Goal: Task Accomplishment & Management: Manage account settings

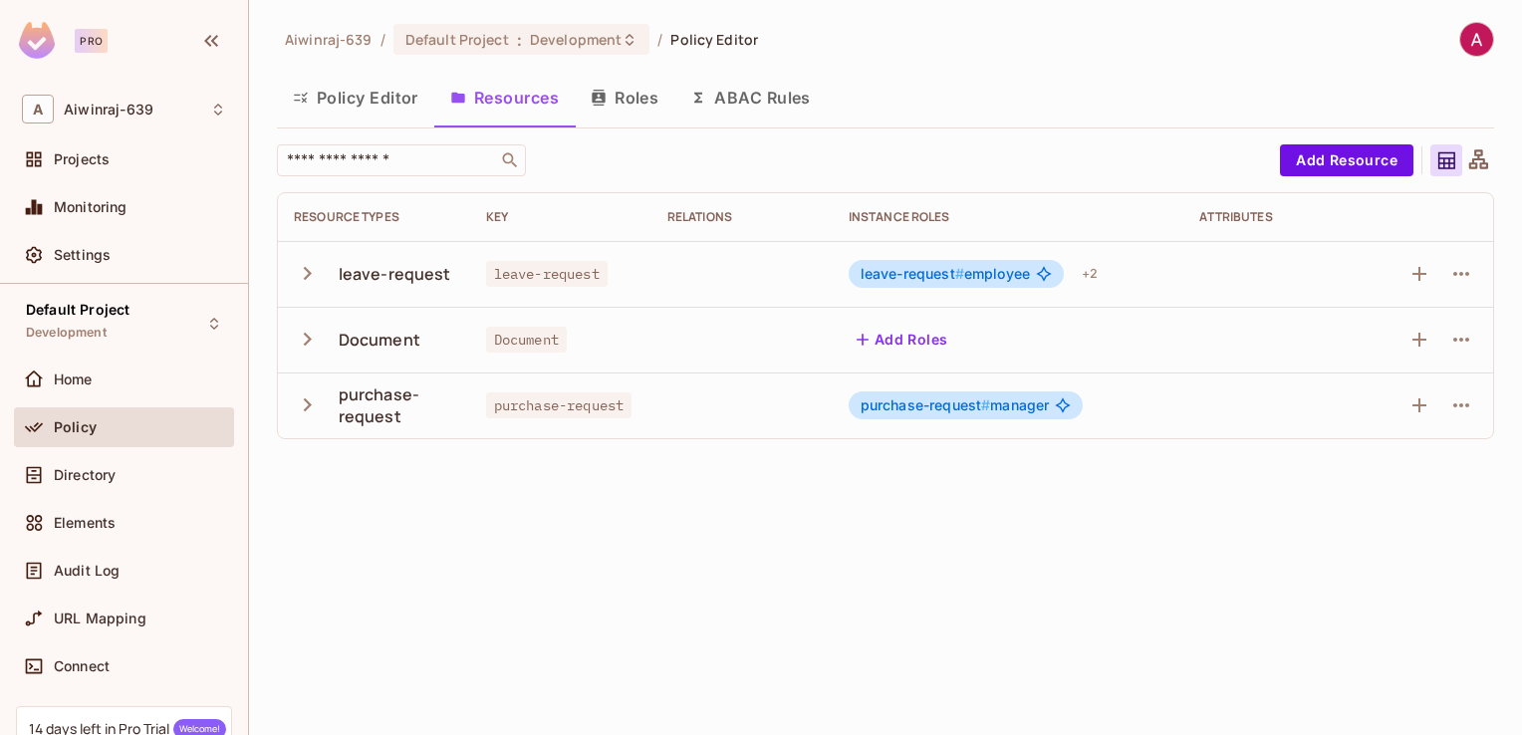
click at [72, 424] on span "Policy" at bounding box center [75, 427] width 43 height 16
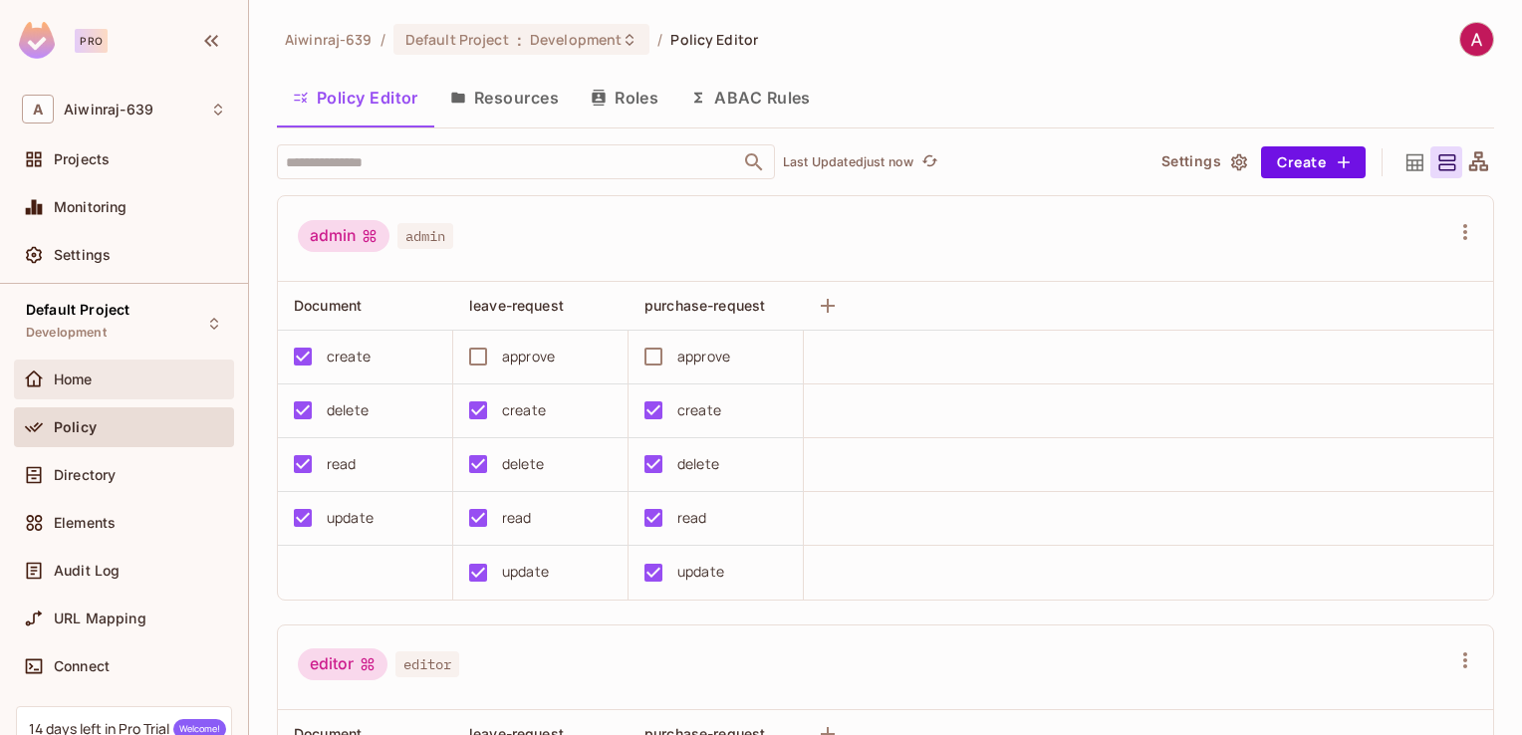
click at [74, 373] on span "Home" at bounding box center [73, 380] width 39 height 16
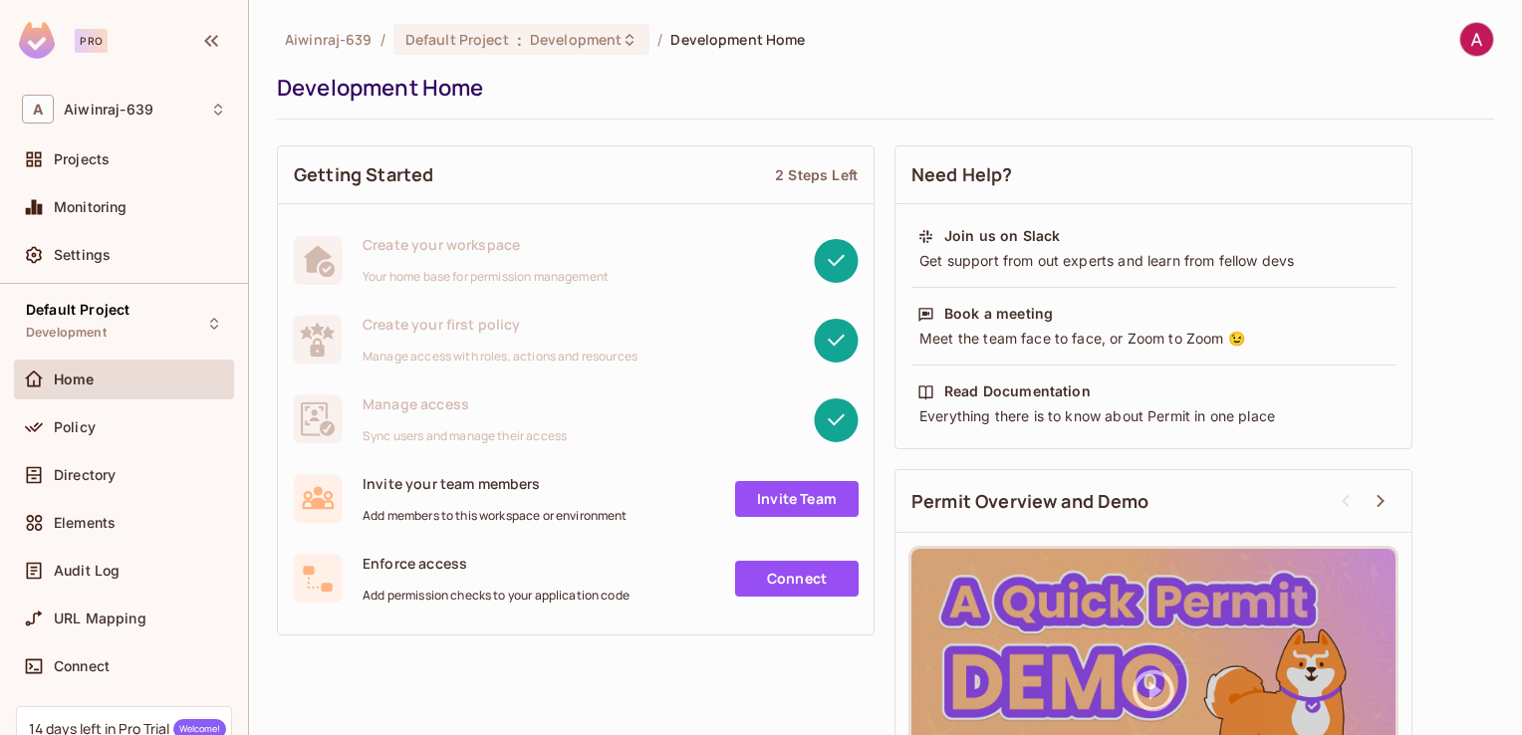
click at [768, 501] on link "Invite Team" at bounding box center [797, 499] width 124 height 36
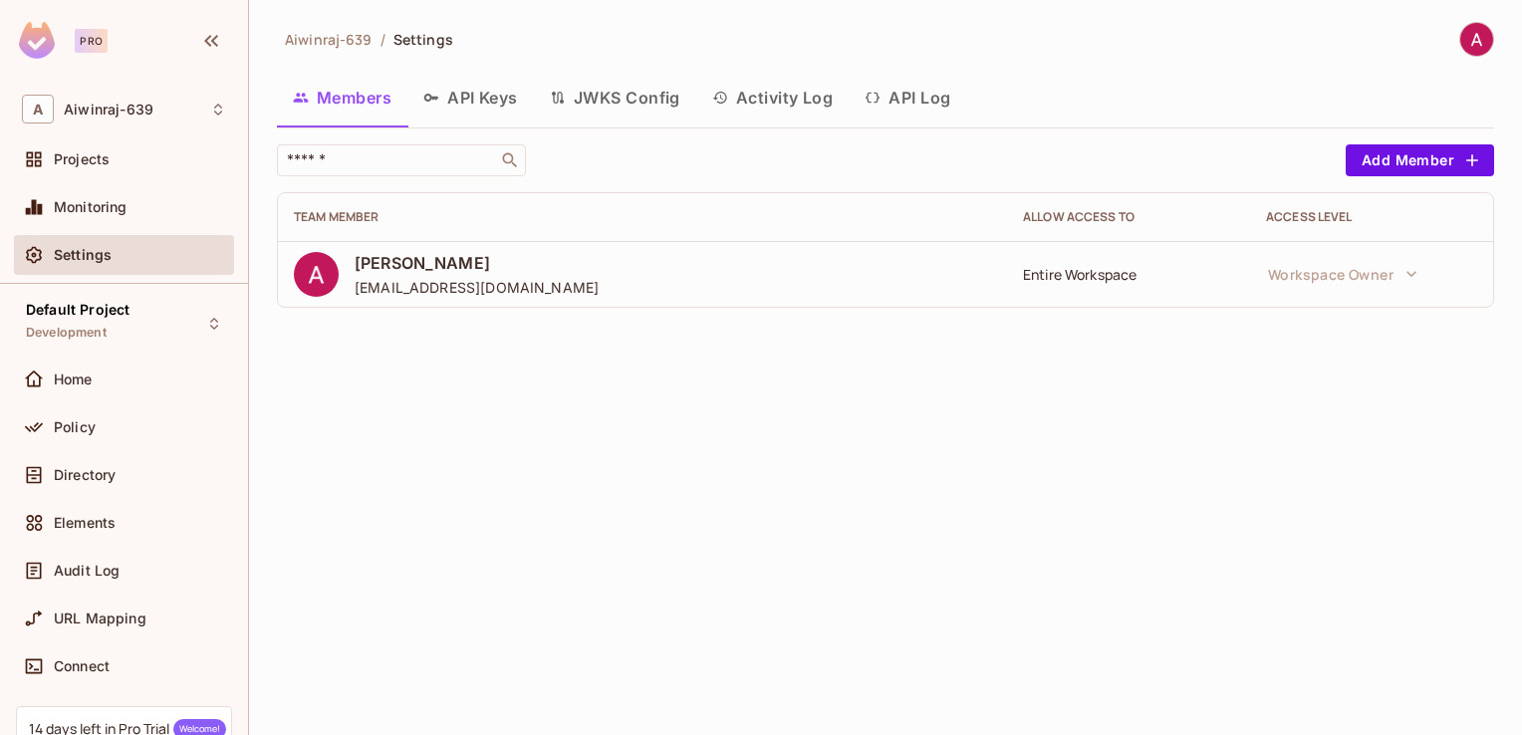
click at [463, 105] on button "API Keys" at bounding box center [470, 98] width 127 height 50
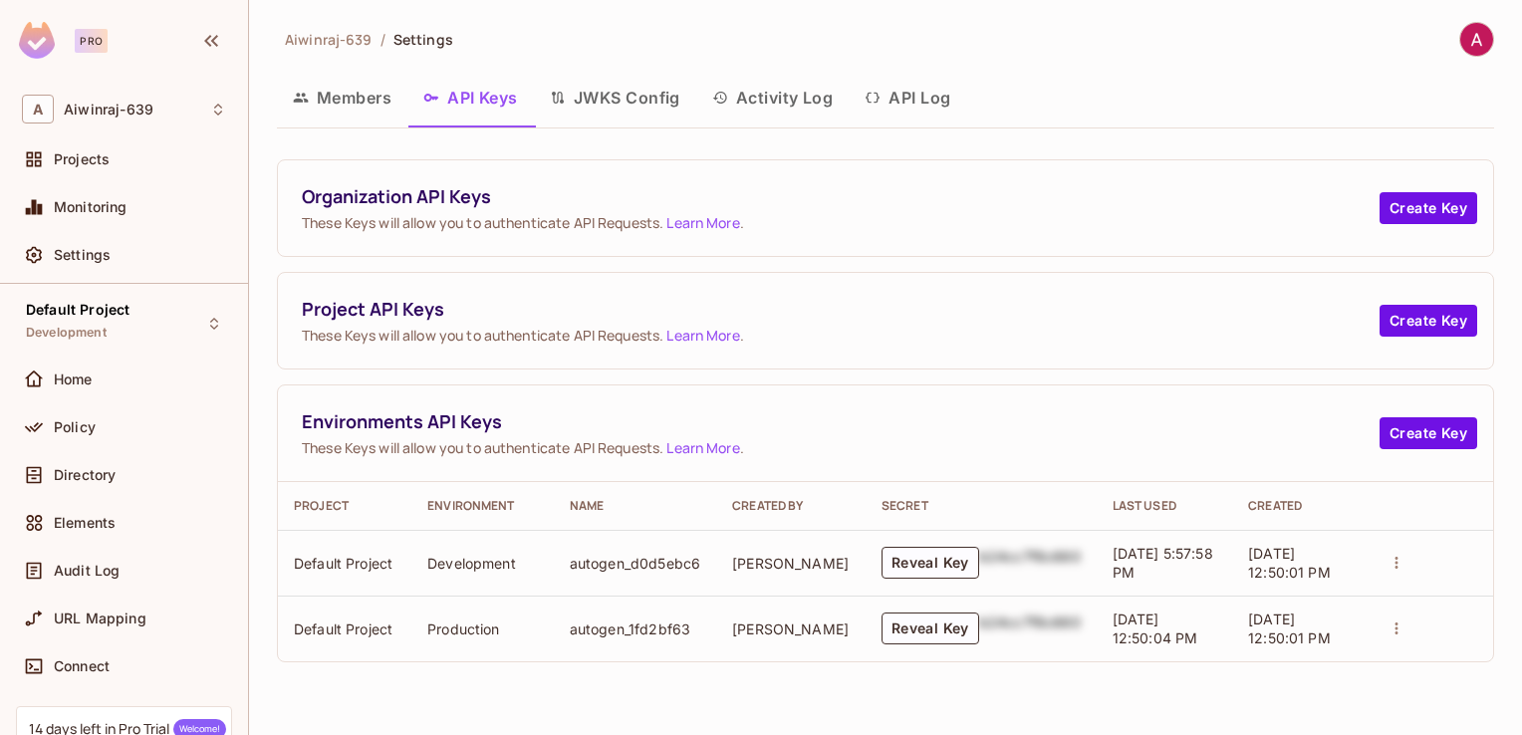
click at [569, 105] on button "JWKS Config" at bounding box center [615, 98] width 162 height 50
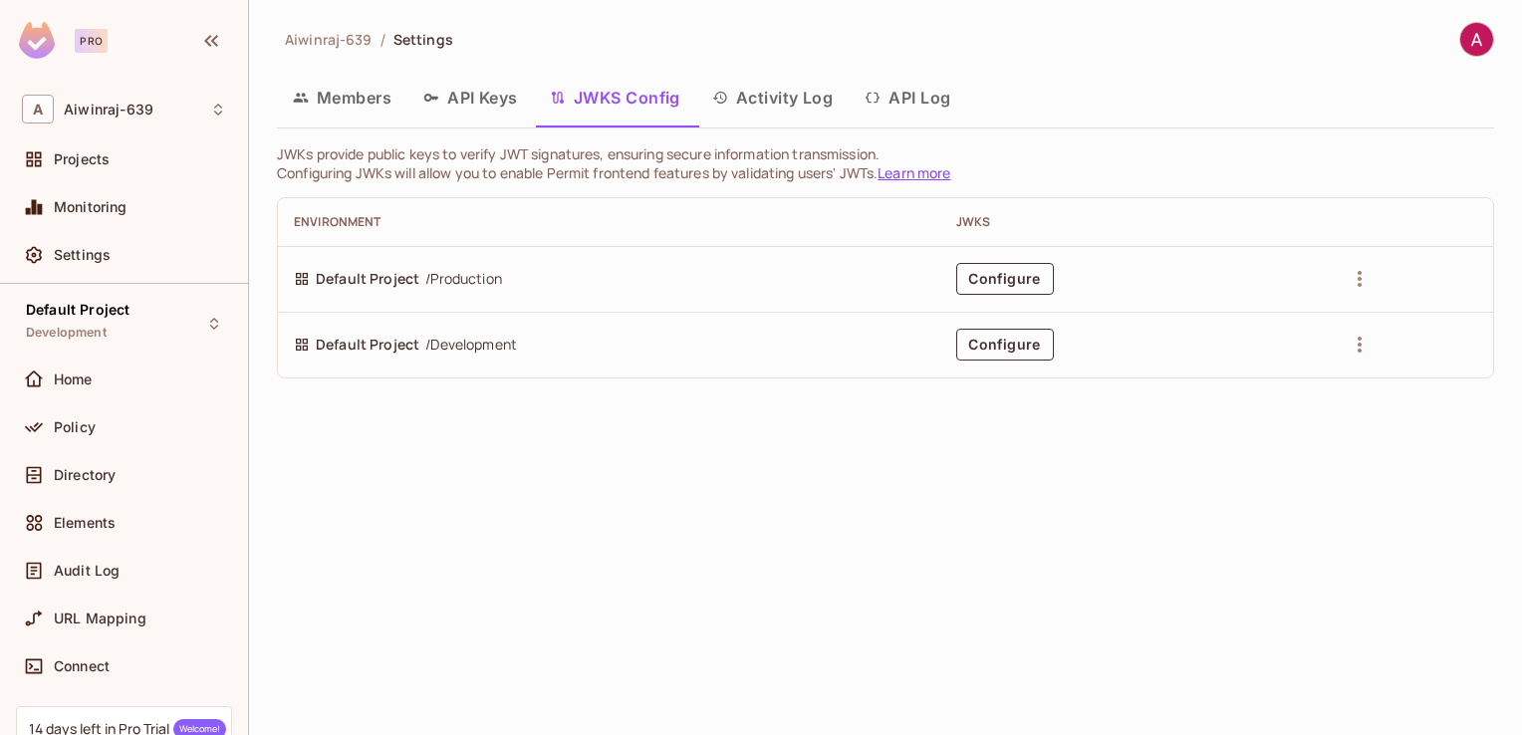
click at [821, 90] on button "Activity Log" at bounding box center [772, 98] width 153 height 50
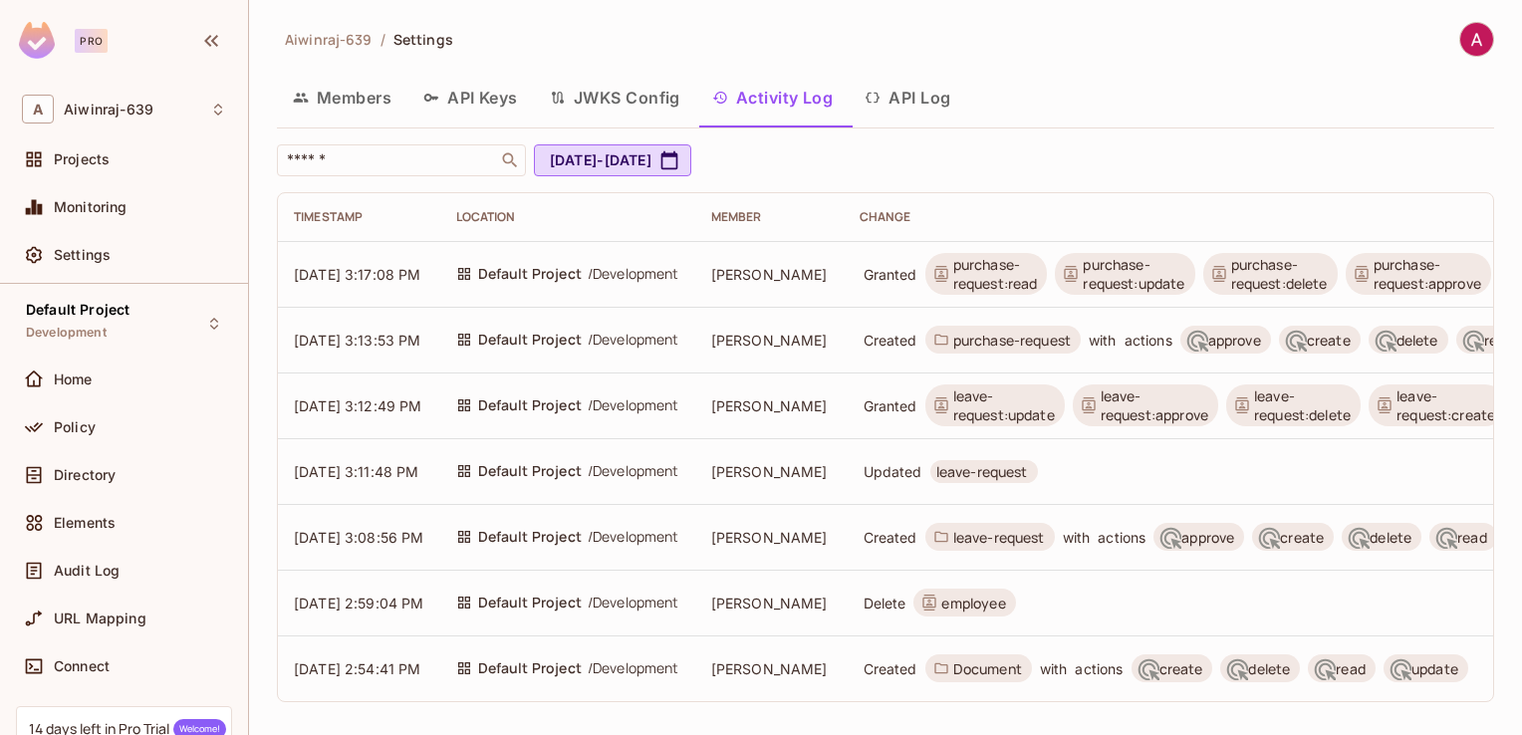
scroll to position [0, 291]
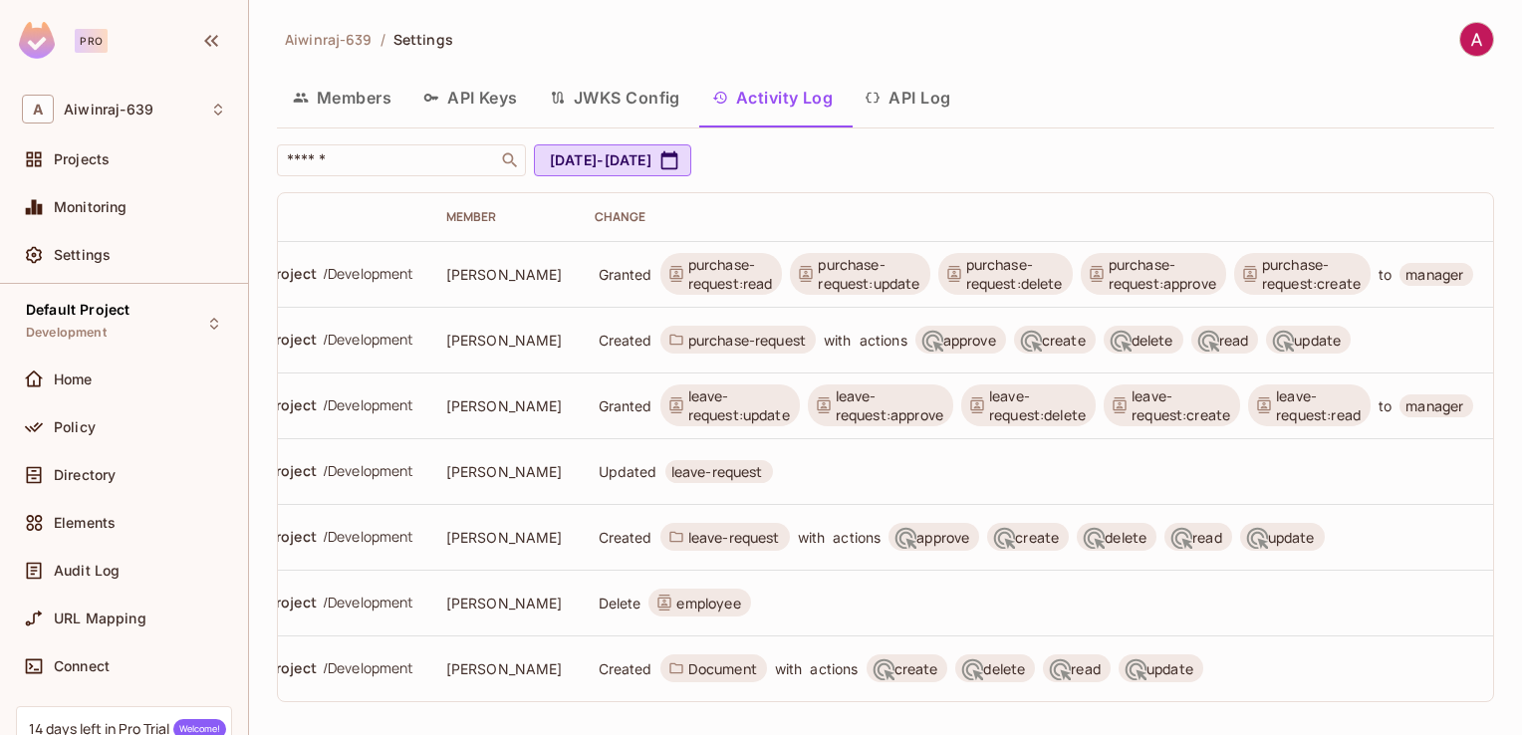
click at [909, 109] on button "API Log" at bounding box center [908, 98] width 118 height 50
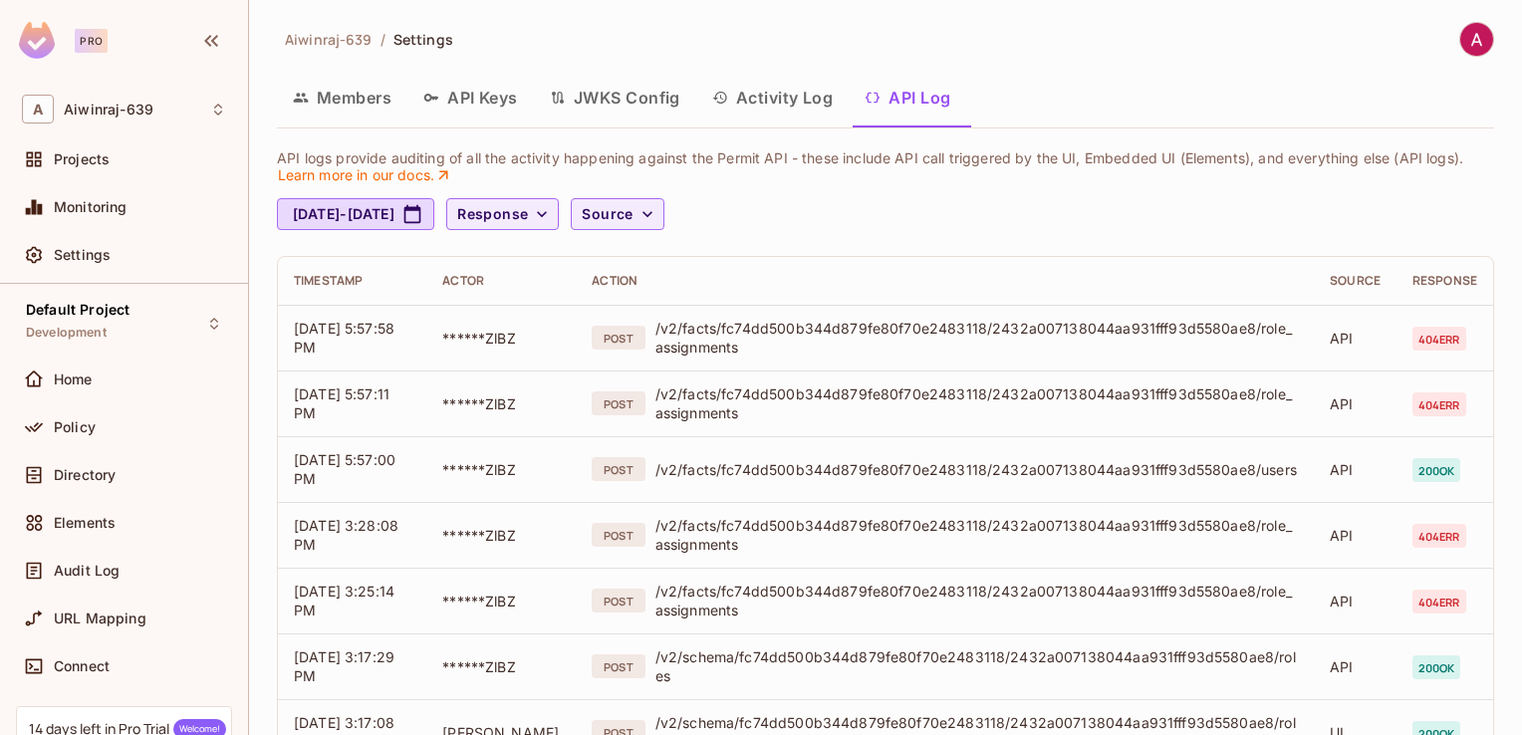
click at [626, 90] on button "JWKS Config" at bounding box center [615, 98] width 162 height 50
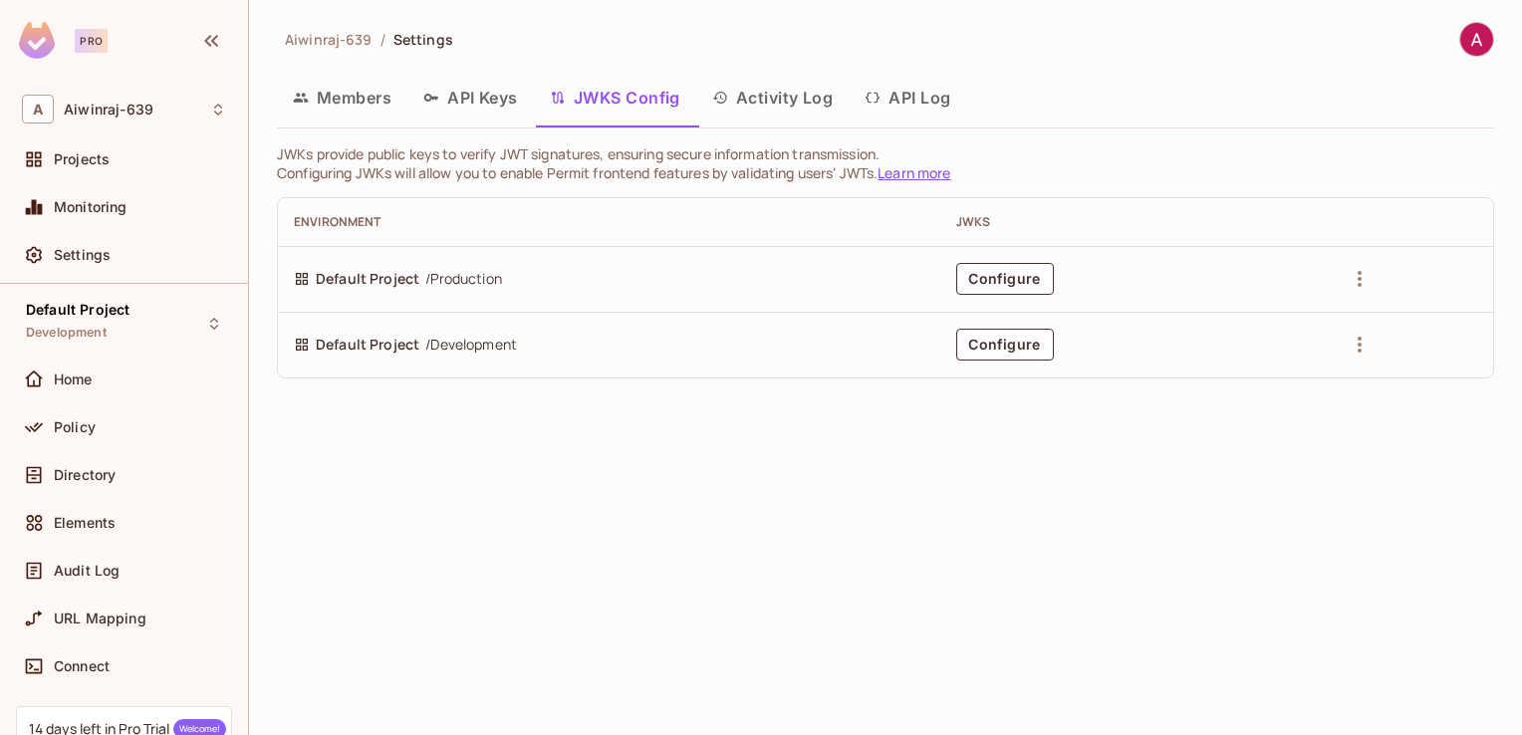
click at [343, 100] on button "Members" at bounding box center [342, 98] width 130 height 50
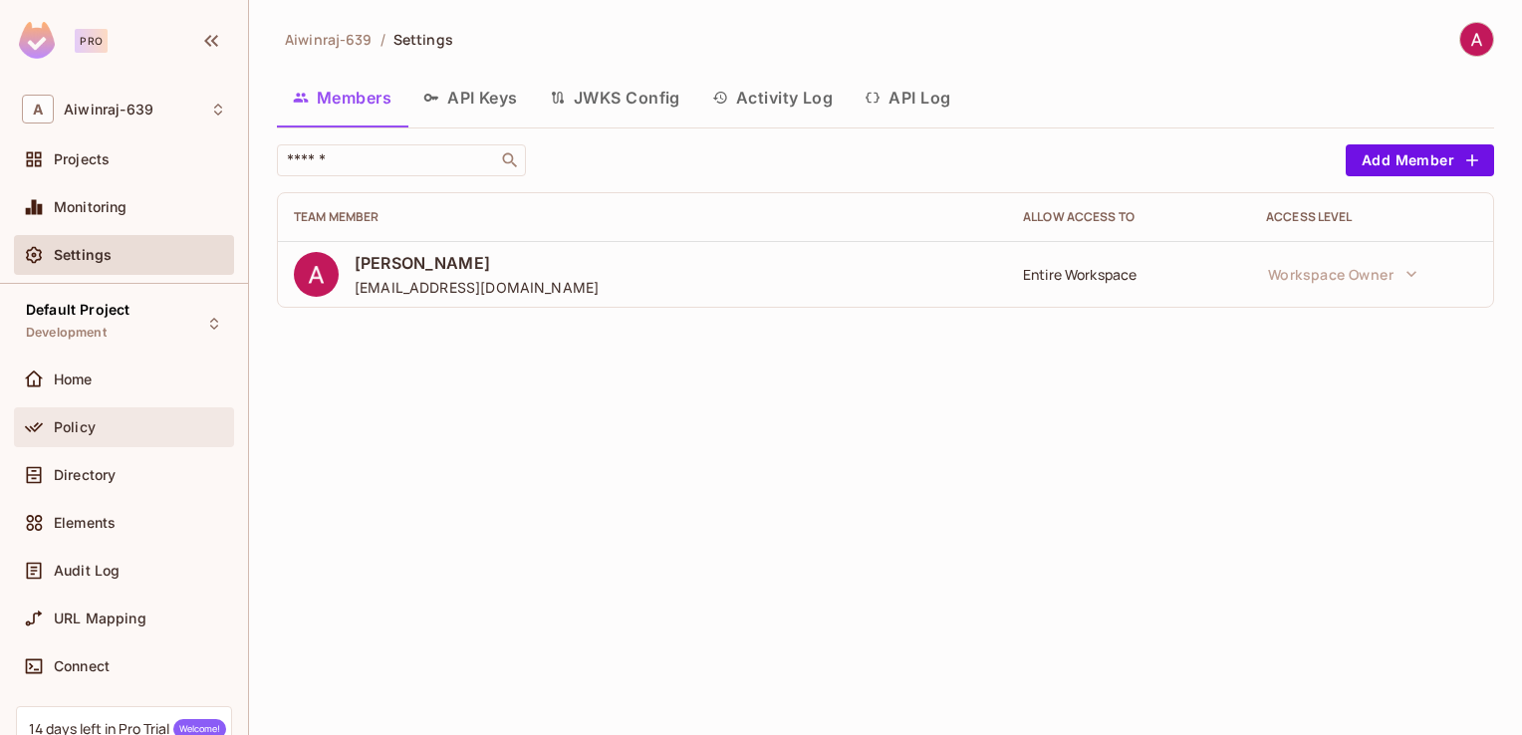
click at [139, 424] on div "Policy" at bounding box center [140, 427] width 172 height 16
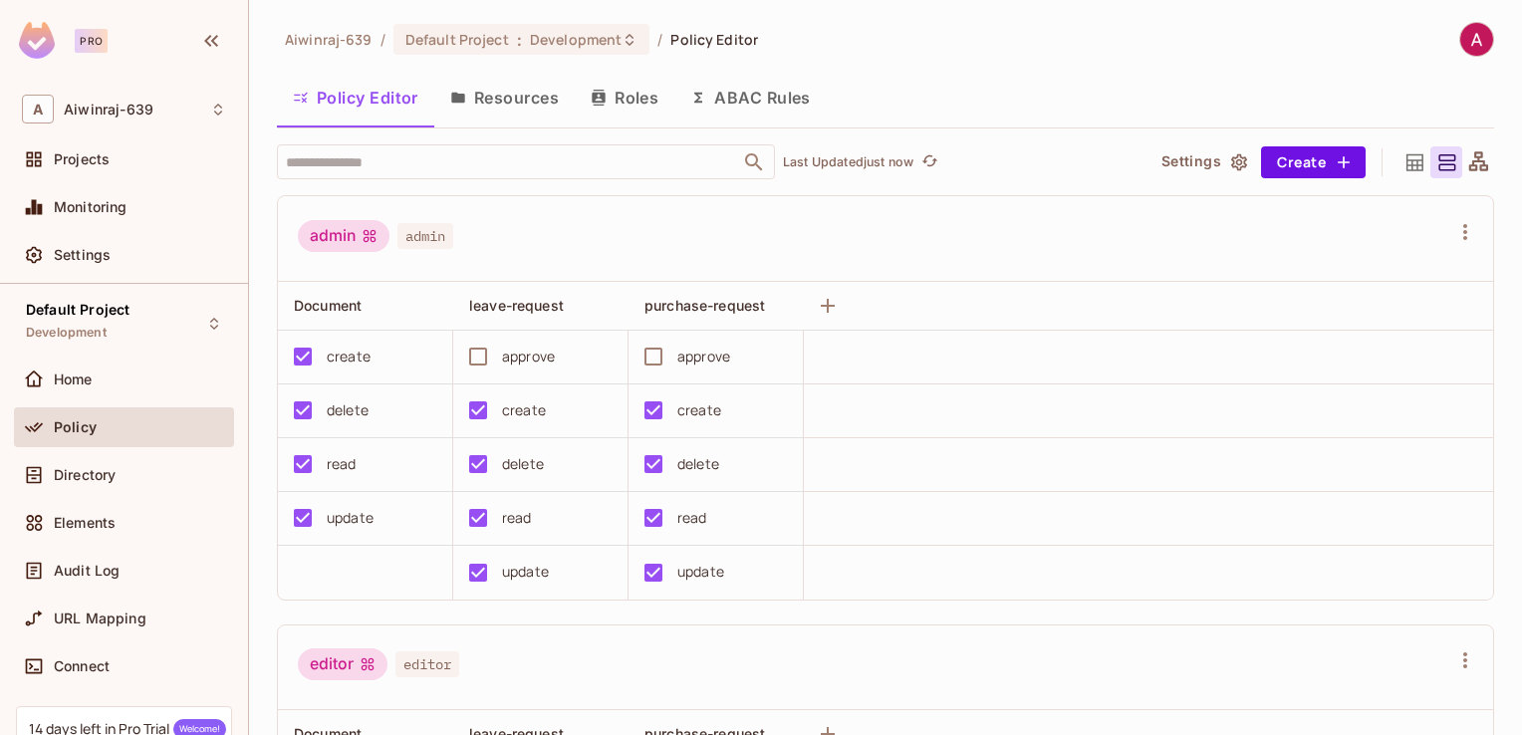
click at [124, 401] on div "Home" at bounding box center [124, 384] width 220 height 48
click at [132, 173] on div "Projects" at bounding box center [124, 159] width 220 height 40
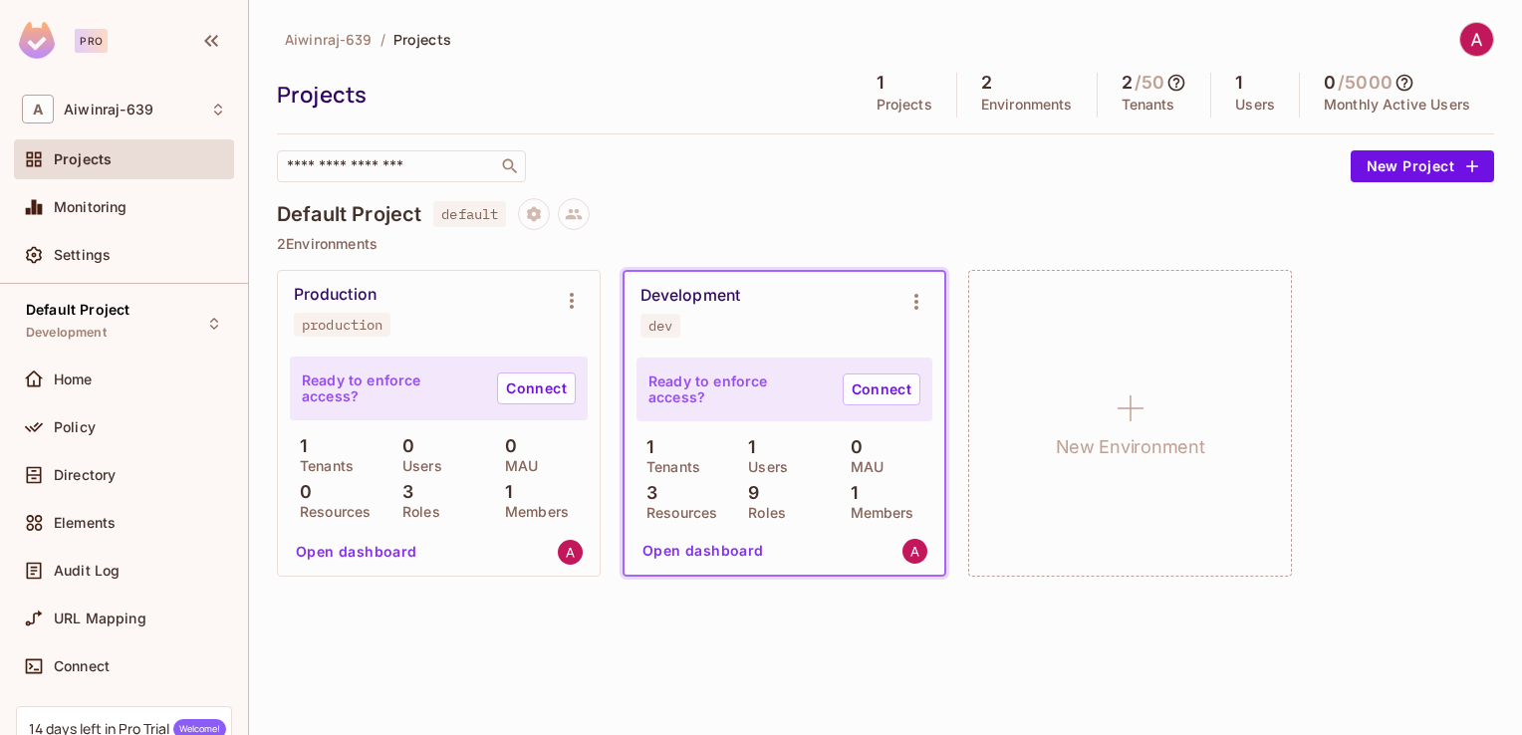
click at [753, 446] on p "1" at bounding box center [746, 447] width 17 height 20
click at [697, 536] on button "Open dashboard" at bounding box center [703, 551] width 137 height 32
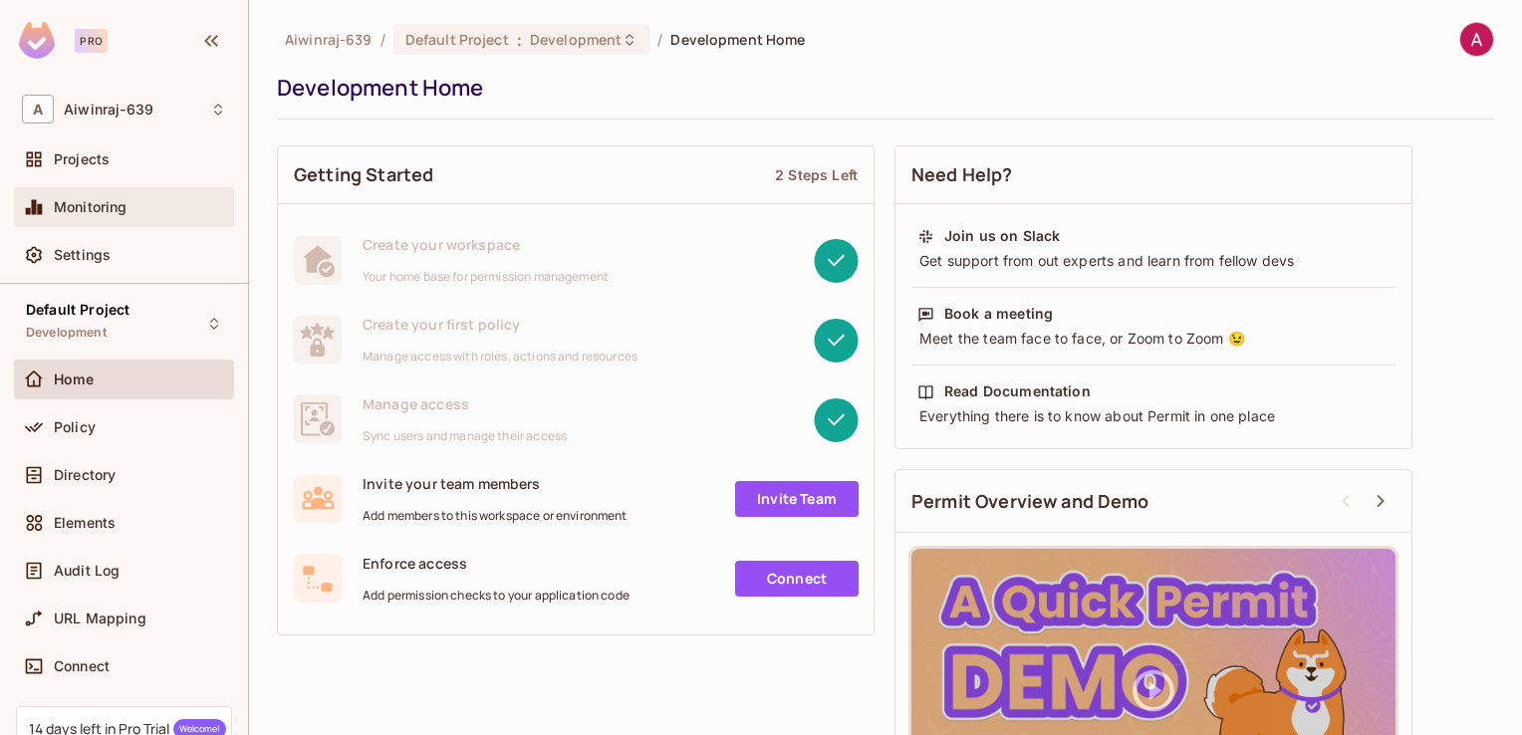
click at [118, 200] on span "Monitoring" at bounding box center [91, 207] width 74 height 16
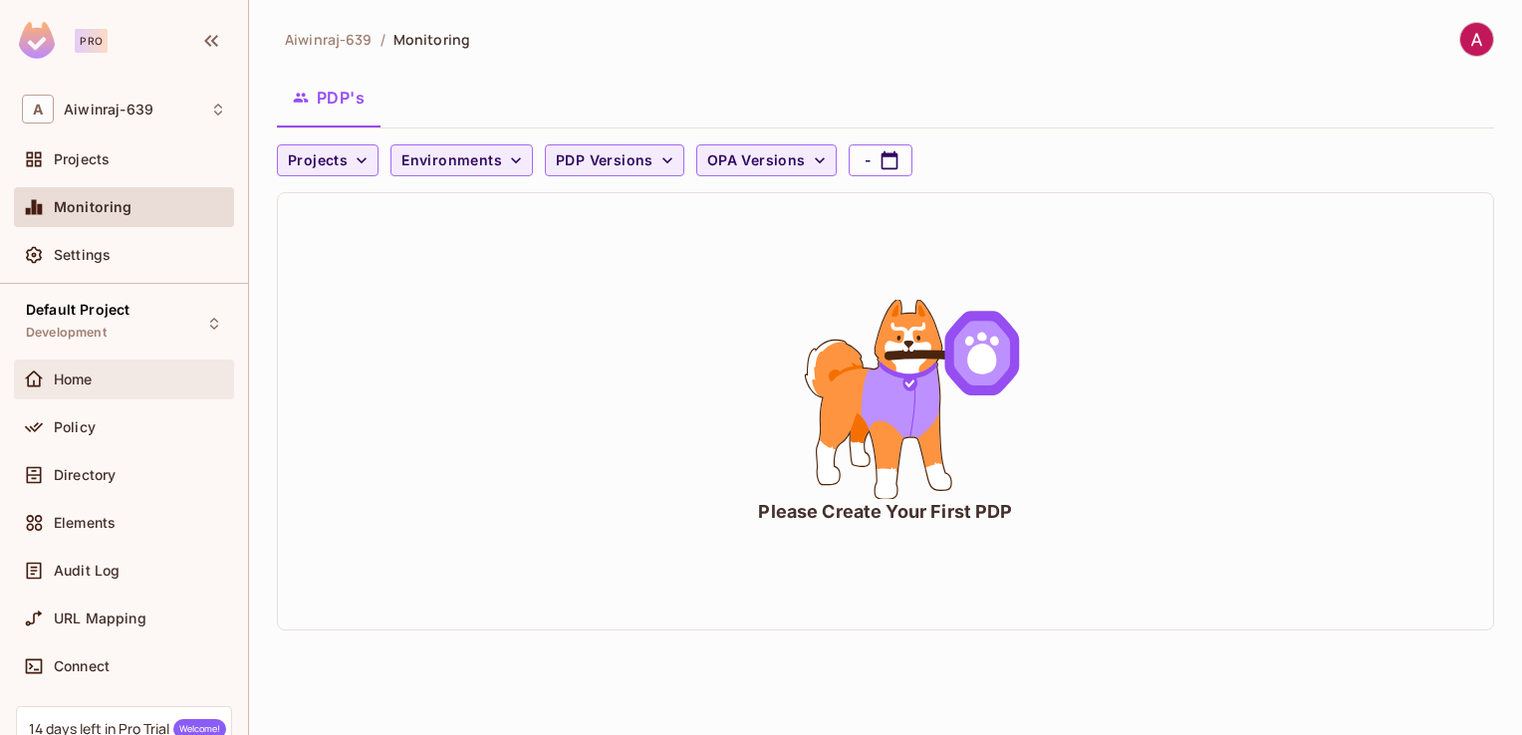
click at [115, 369] on div "Home" at bounding box center [124, 380] width 204 height 24
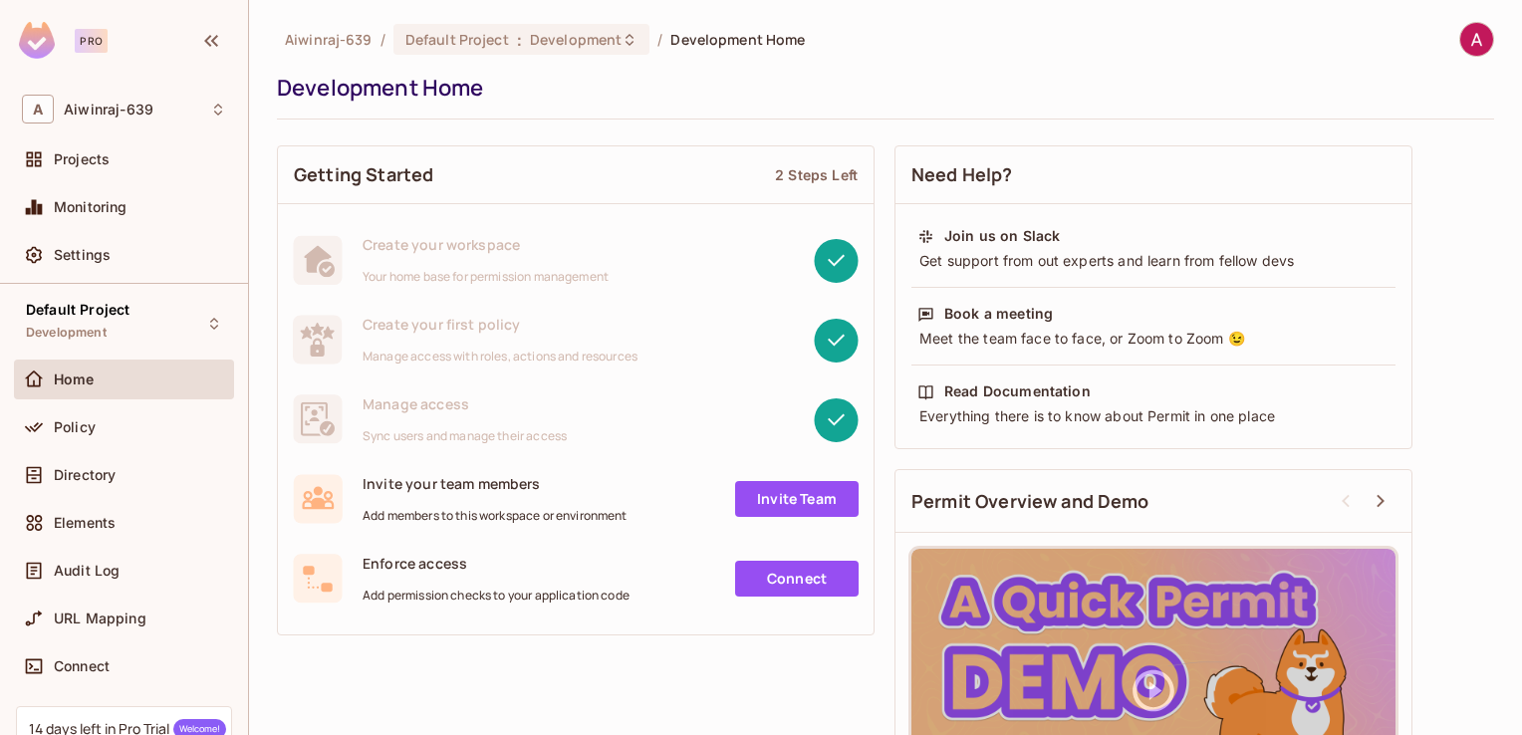
scroll to position [129, 0]
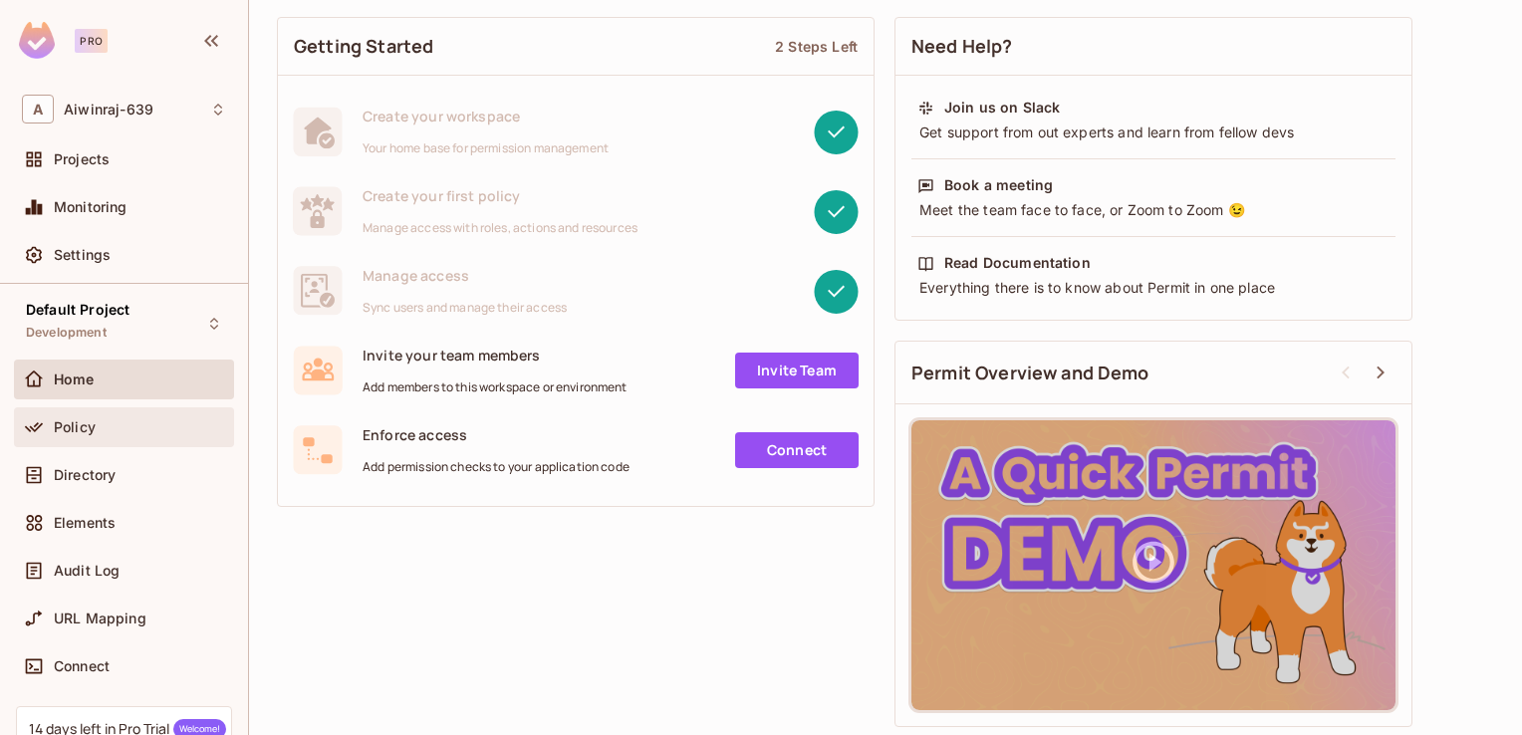
click at [64, 428] on span "Policy" at bounding box center [75, 427] width 42 height 16
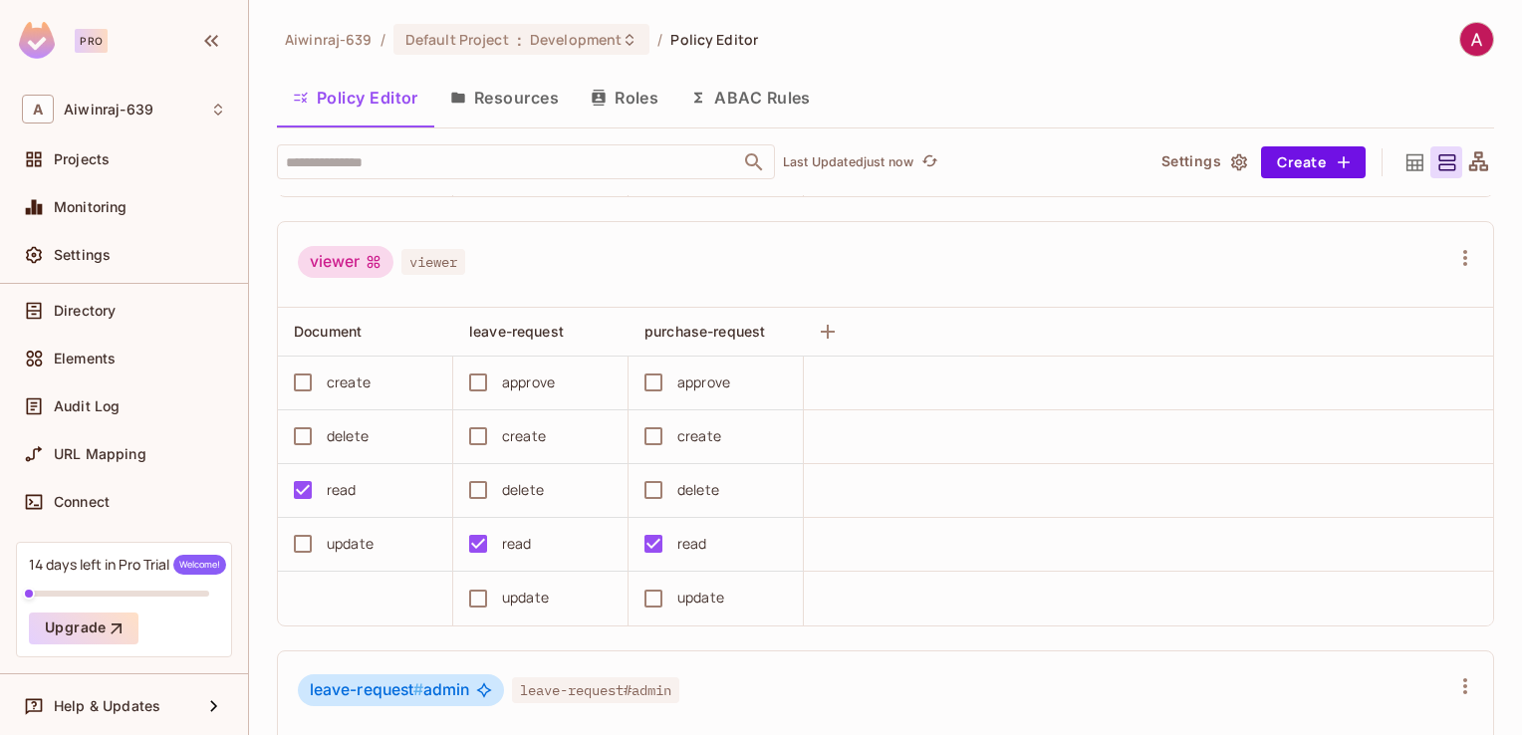
scroll to position [1751, 0]
click at [622, 83] on button "Roles" at bounding box center [625, 98] width 100 height 50
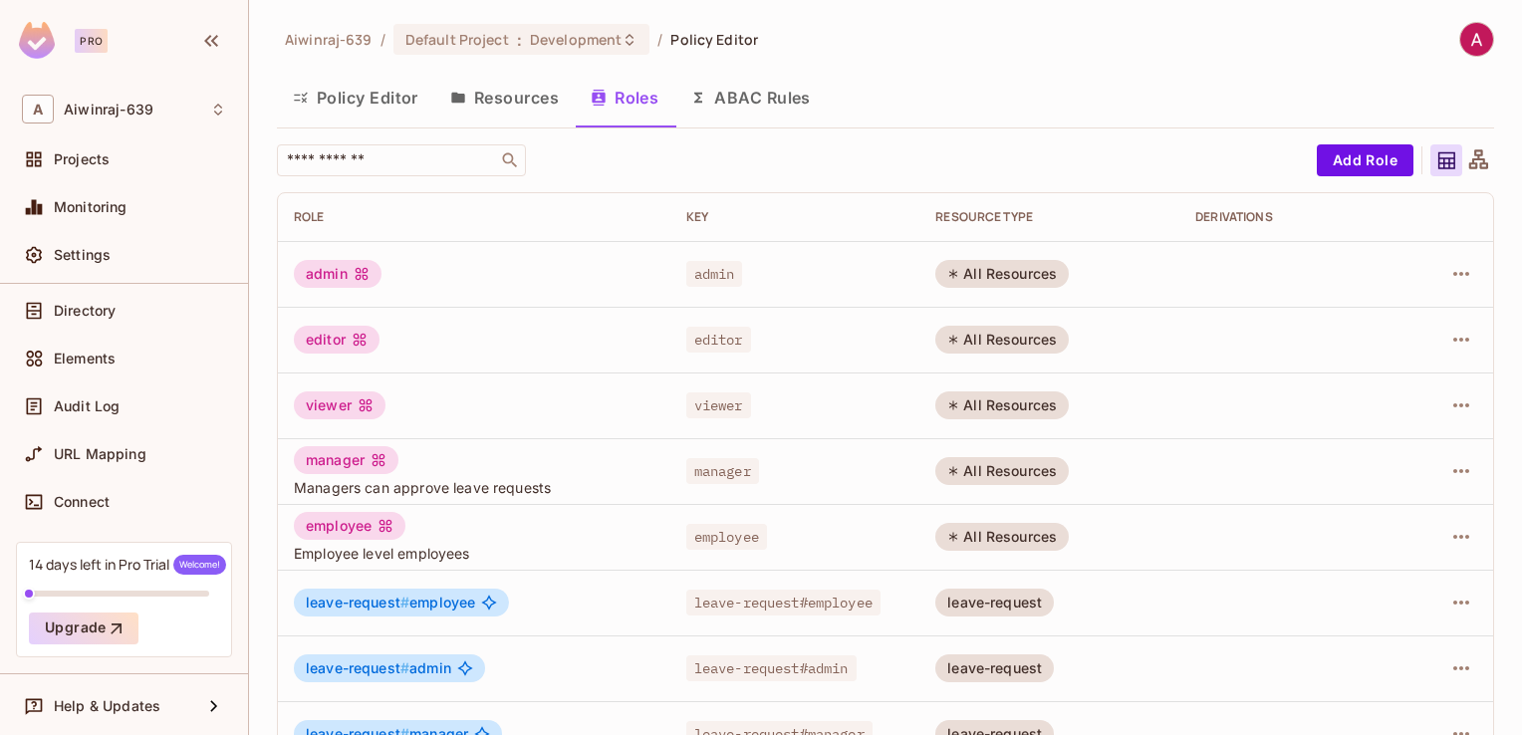
scroll to position [114, 0]
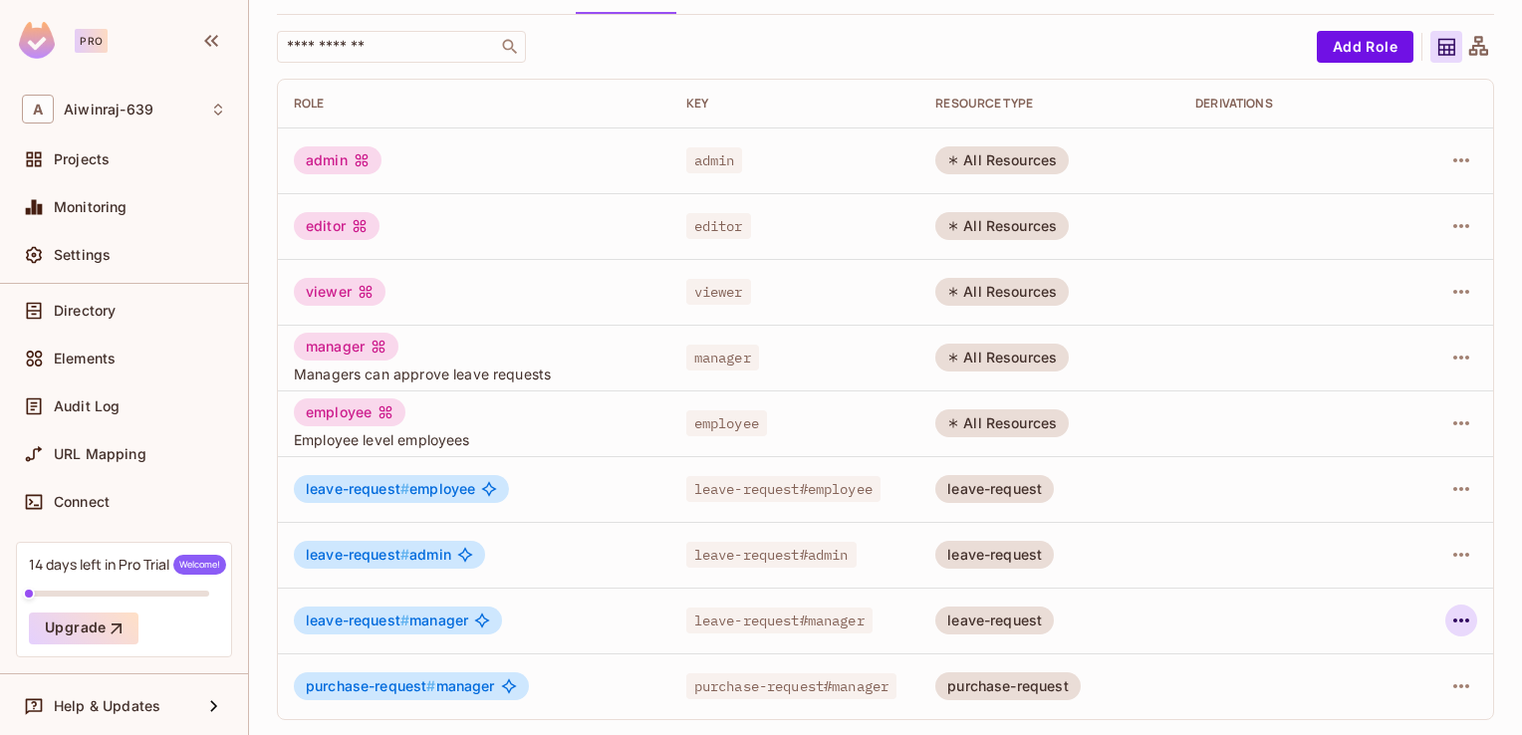
click at [1449, 617] on icon "button" at bounding box center [1461, 621] width 24 height 24
click at [1100, 620] on div at bounding box center [761, 367] width 1522 height 735
click at [1450, 691] on icon "button" at bounding box center [1461, 686] width 24 height 24
click at [1317, 573] on ul "Edit Role Edit Attributes Delete Role" at bounding box center [1360, 645] width 176 height 147
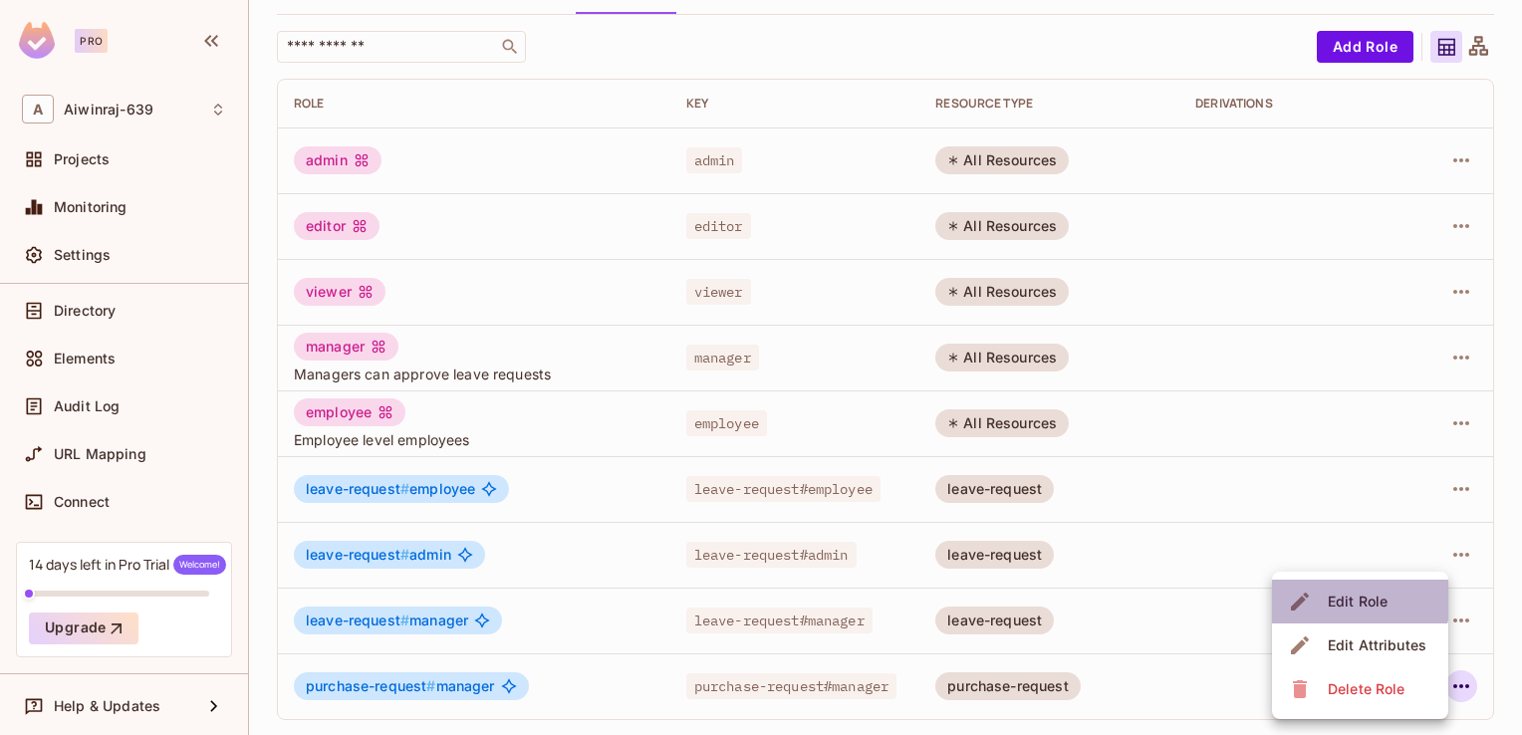
click at [1315, 584] on li "Edit Role" at bounding box center [1360, 602] width 176 height 44
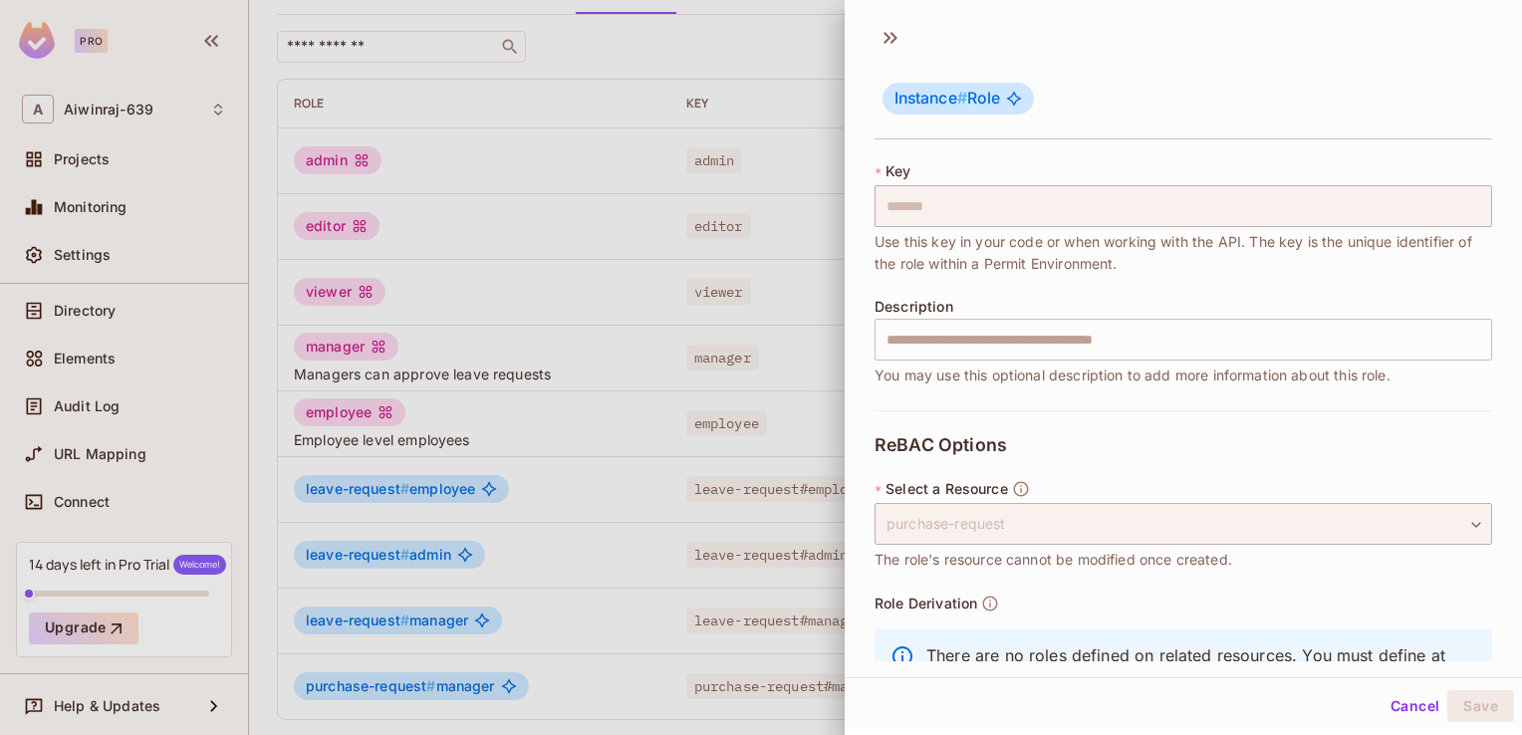
scroll to position [105, 0]
click at [1040, 352] on input "text" at bounding box center [1184, 343] width 618 height 42
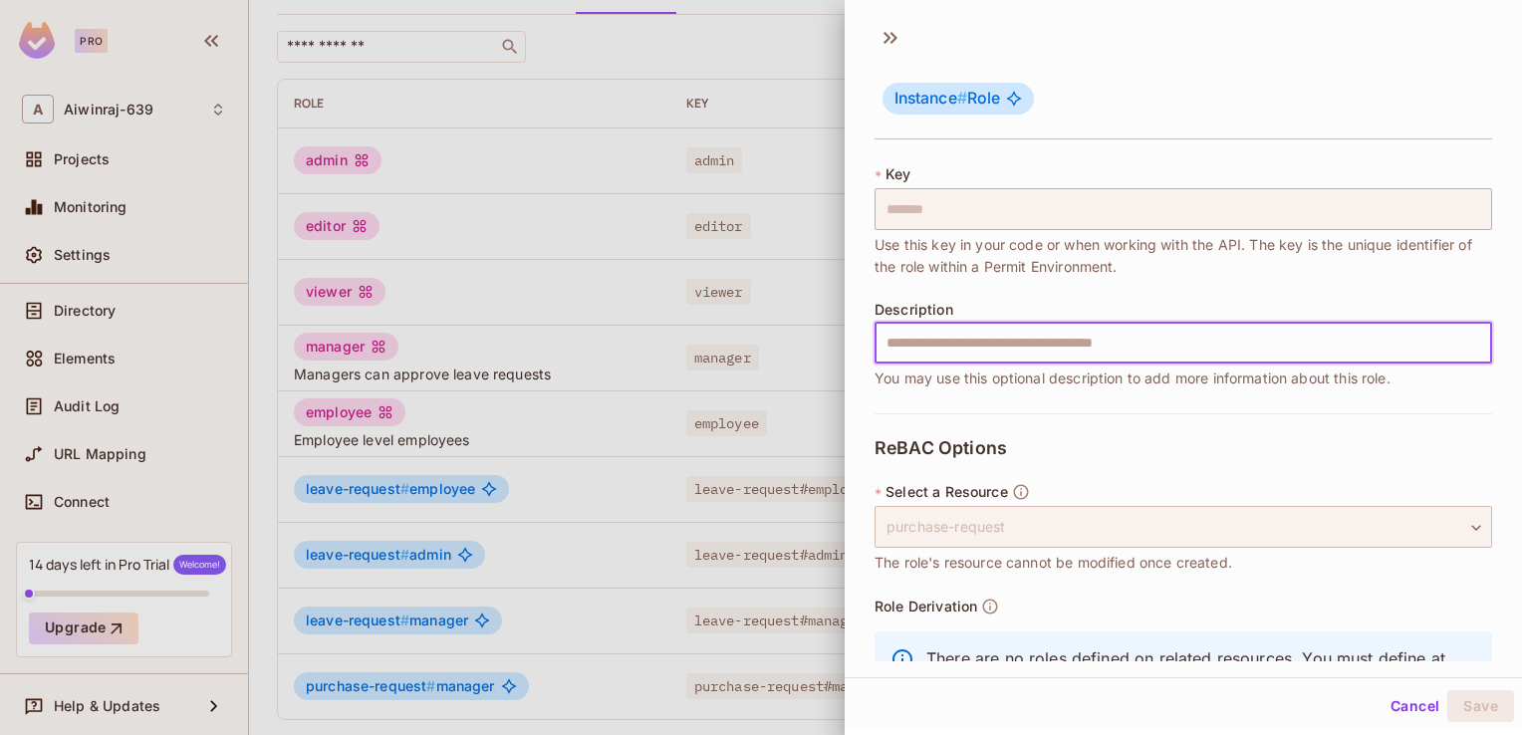
click at [1383, 523] on div "purchase-request" at bounding box center [1184, 527] width 618 height 42
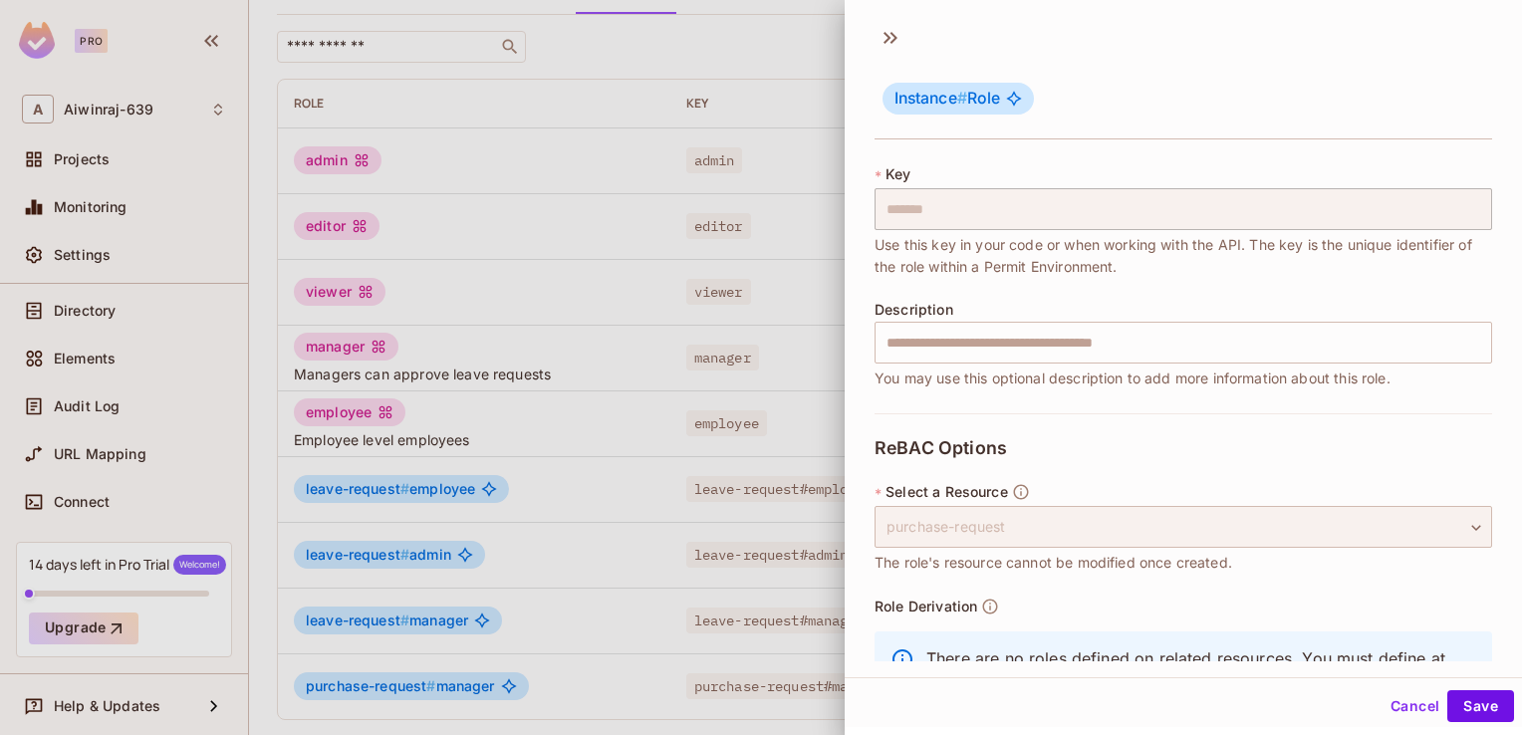
scroll to position [207, 0]
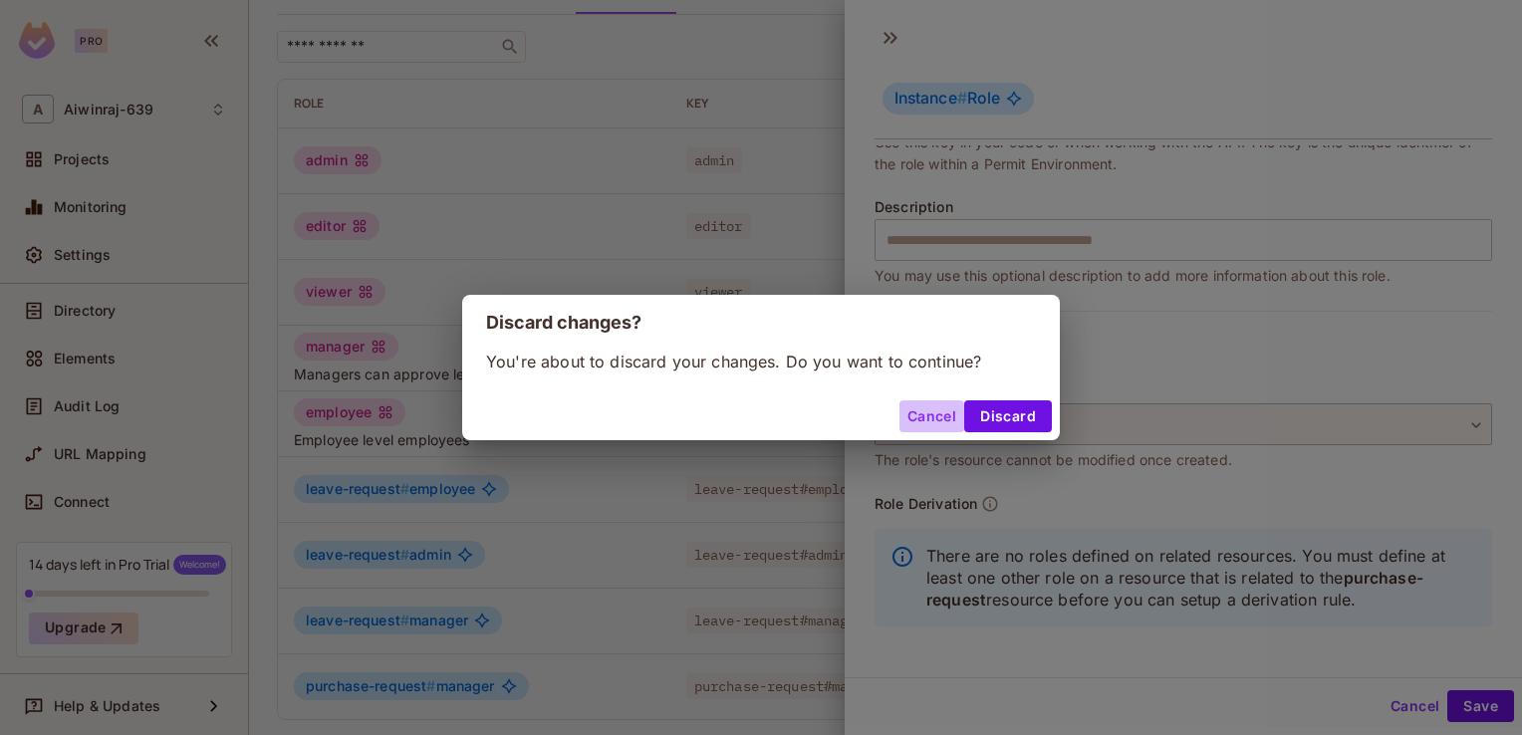
click at [920, 405] on button "Cancel" at bounding box center [932, 416] width 65 height 32
click at [1017, 409] on button "Discard" at bounding box center [1008, 416] width 88 height 32
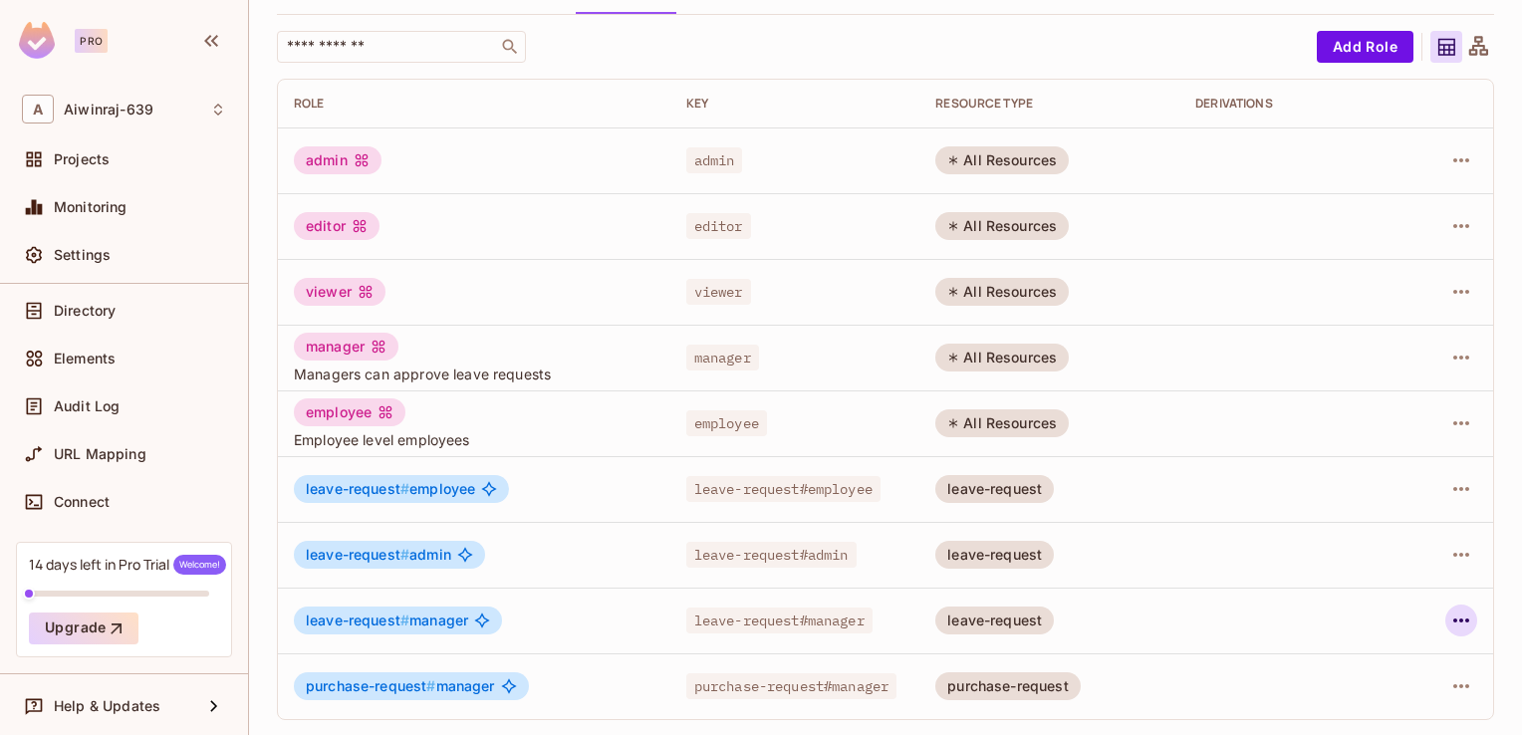
click at [1449, 617] on icon "button" at bounding box center [1461, 621] width 24 height 24
click at [1355, 605] on div "Edit Role" at bounding box center [1358, 602] width 60 height 20
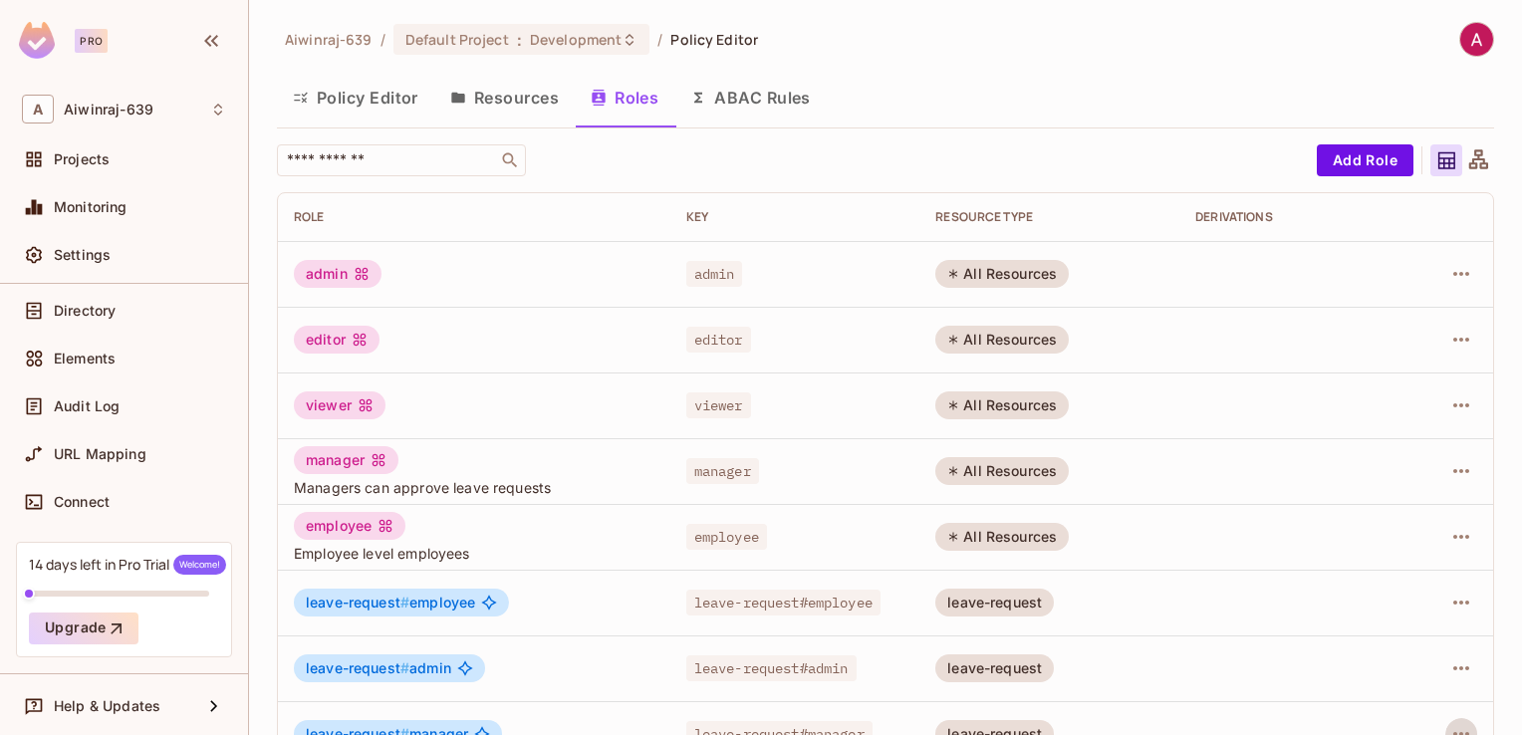
scroll to position [16, 0]
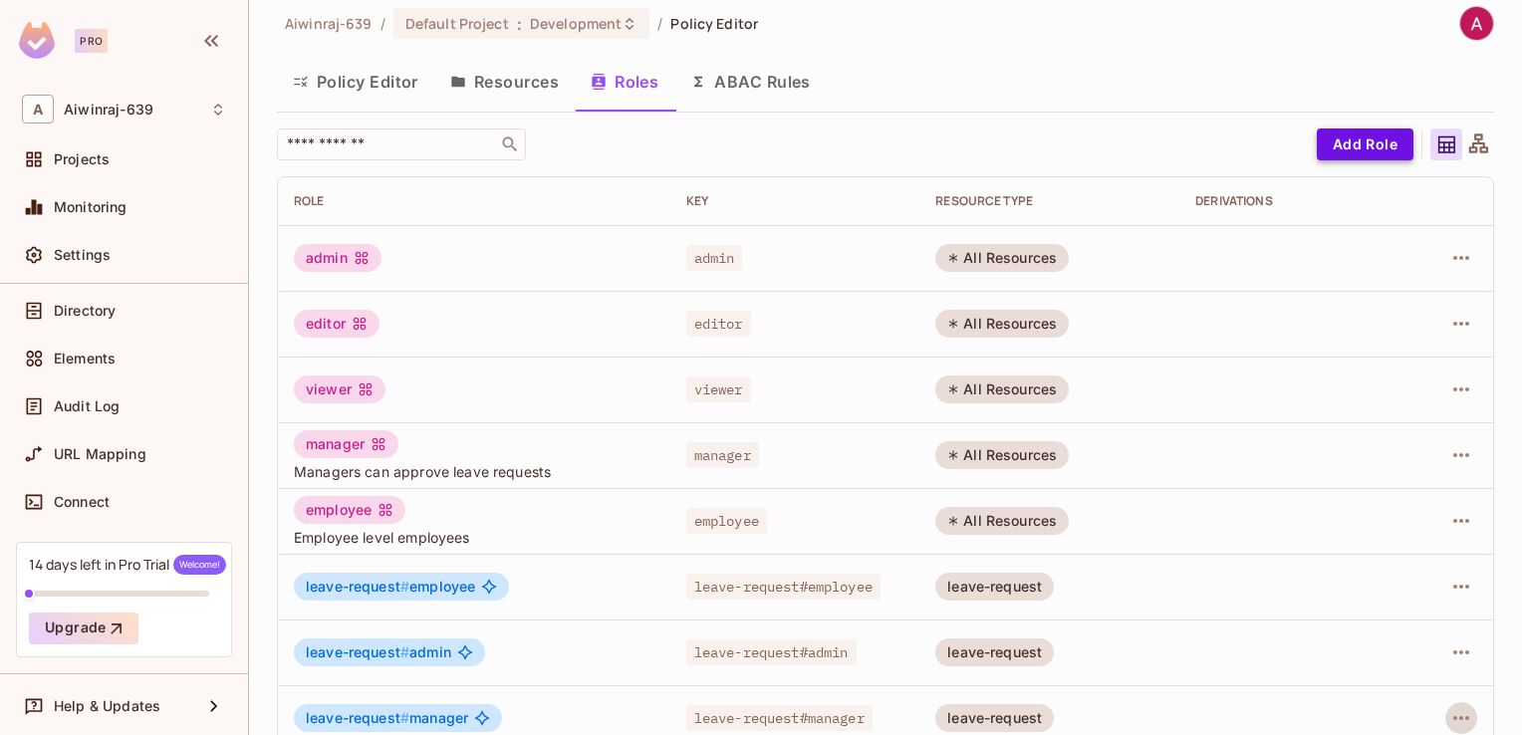
click at [1330, 145] on button "Add Role" at bounding box center [1365, 145] width 97 height 32
click at [1369, 145] on button "Add Role" at bounding box center [1365, 145] width 97 height 32
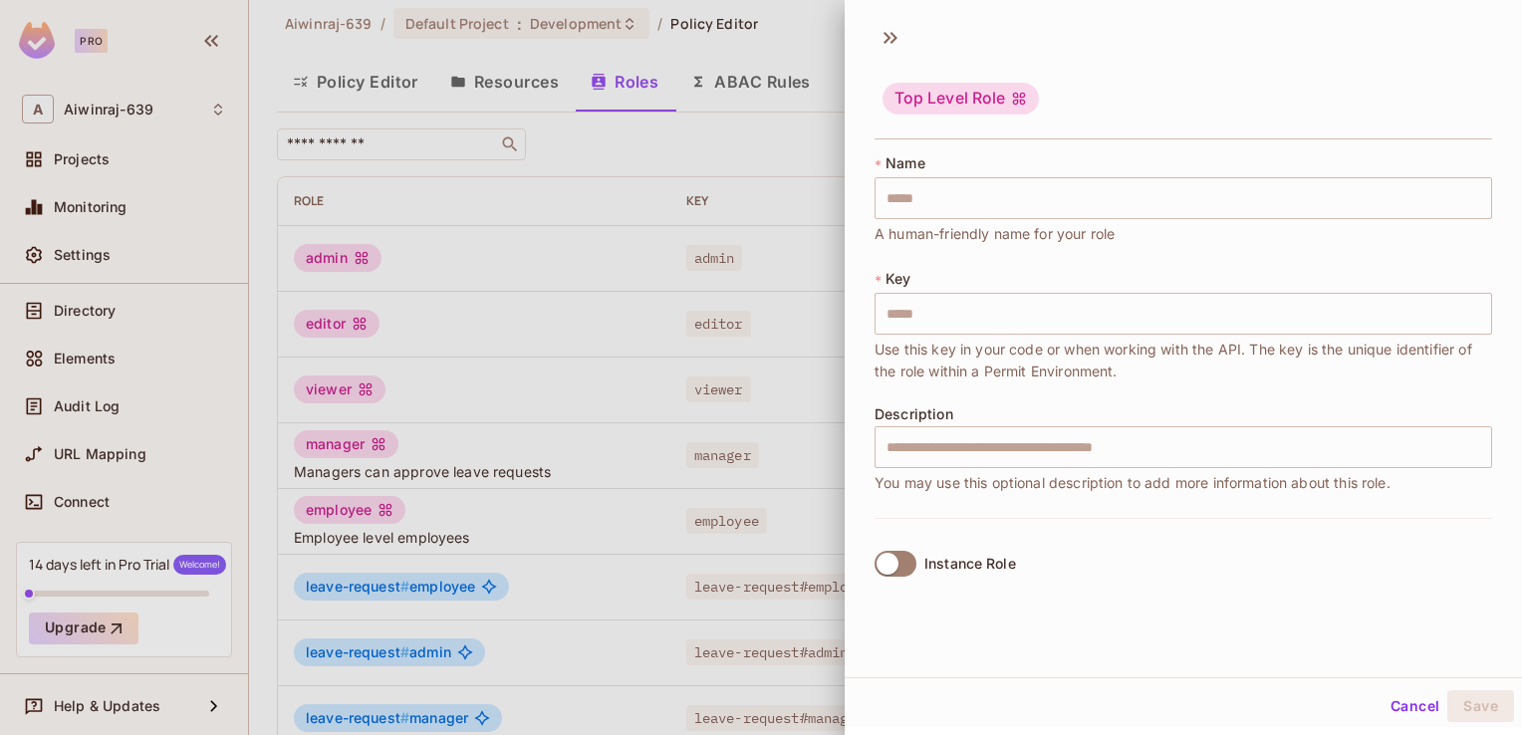
click at [952, 102] on div "Top Level Role" at bounding box center [961, 99] width 156 height 32
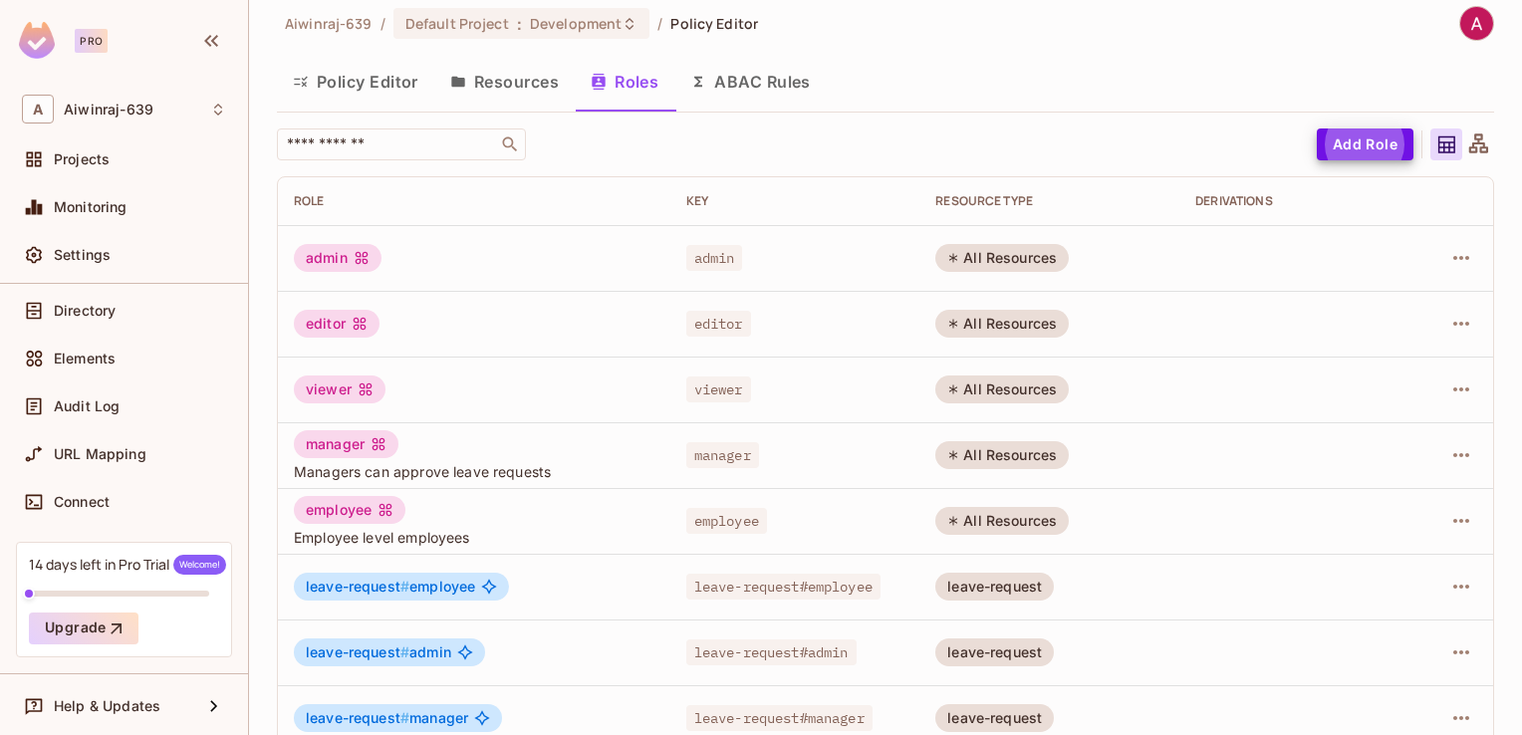
scroll to position [114, 0]
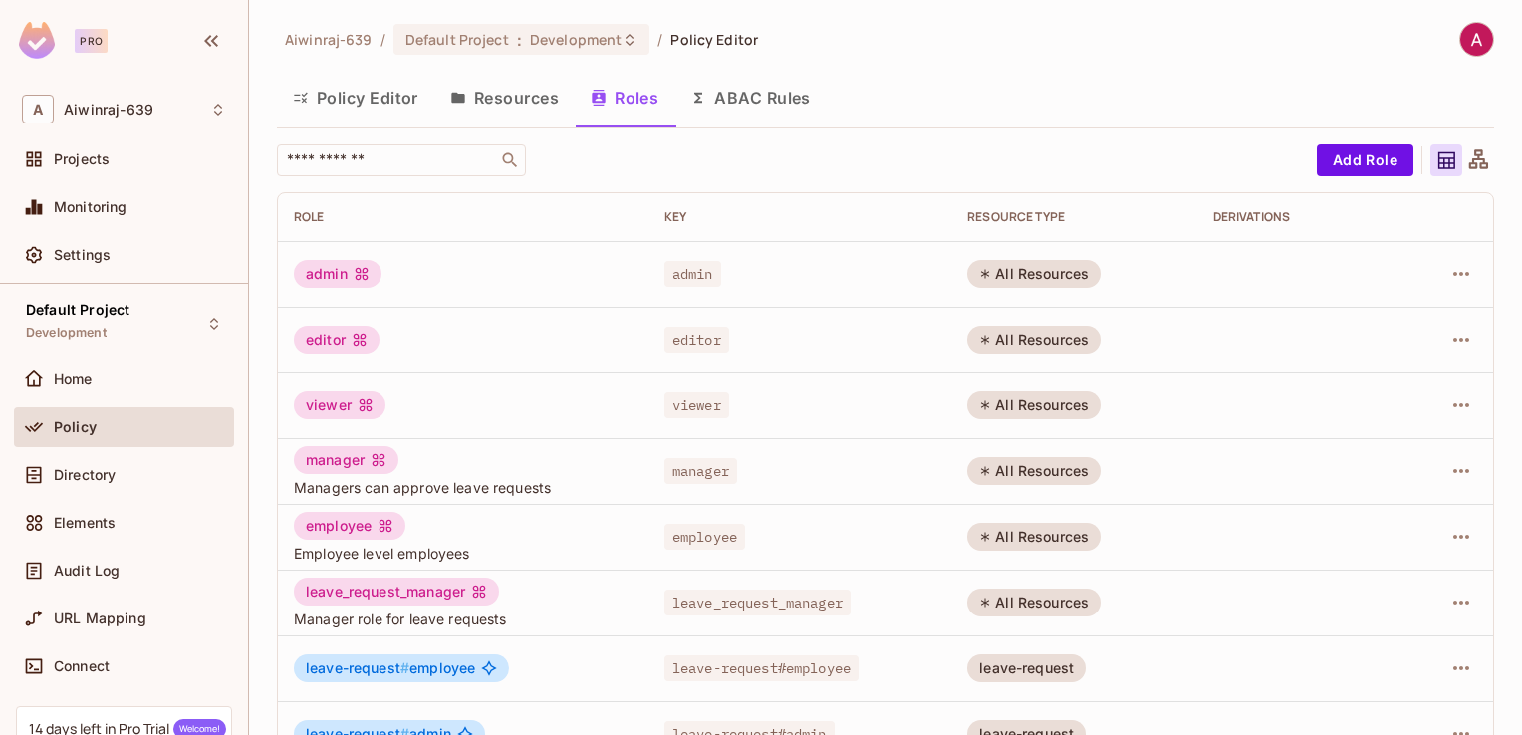
click at [510, 108] on button "Resources" at bounding box center [504, 98] width 140 height 50
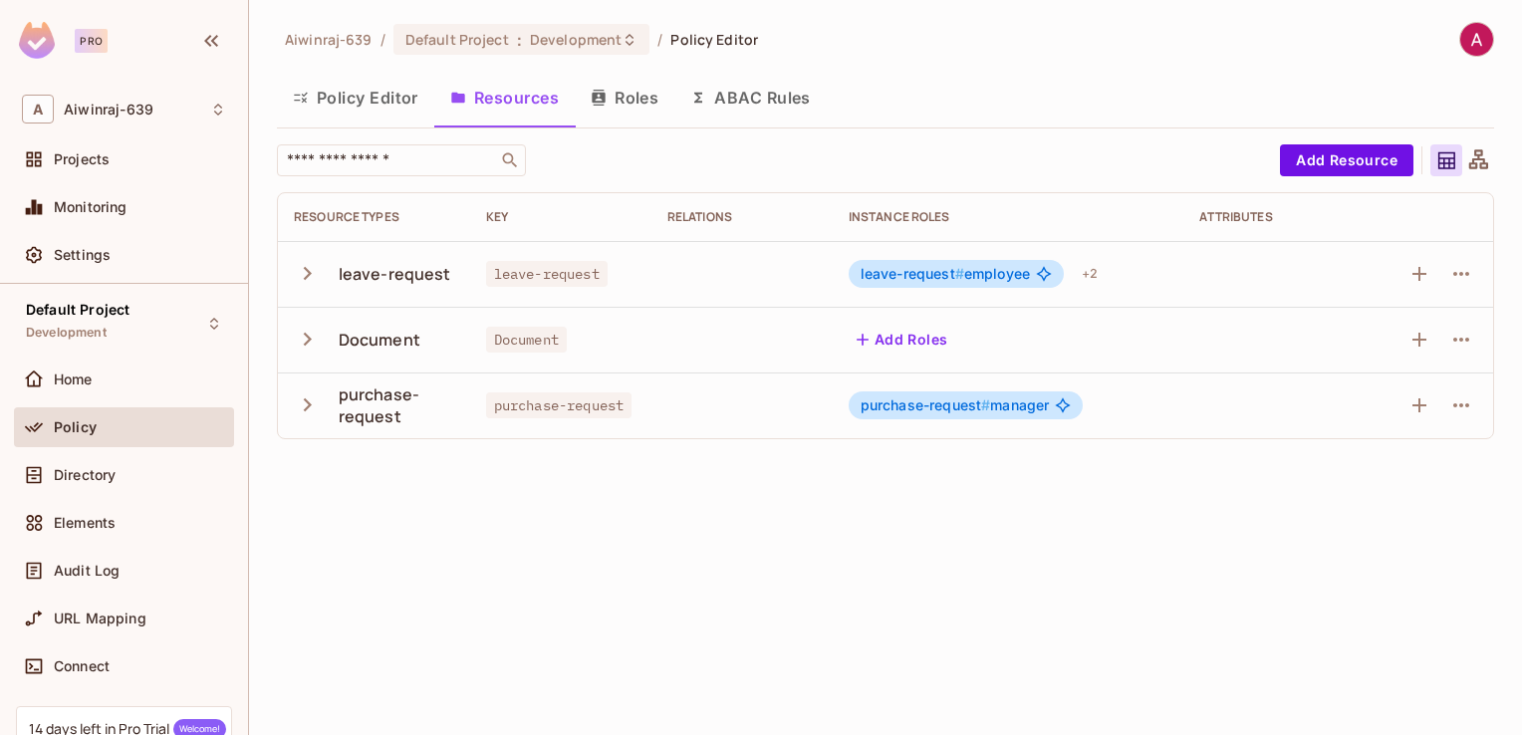
click at [310, 399] on icon "button" at bounding box center [307, 404] width 27 height 27
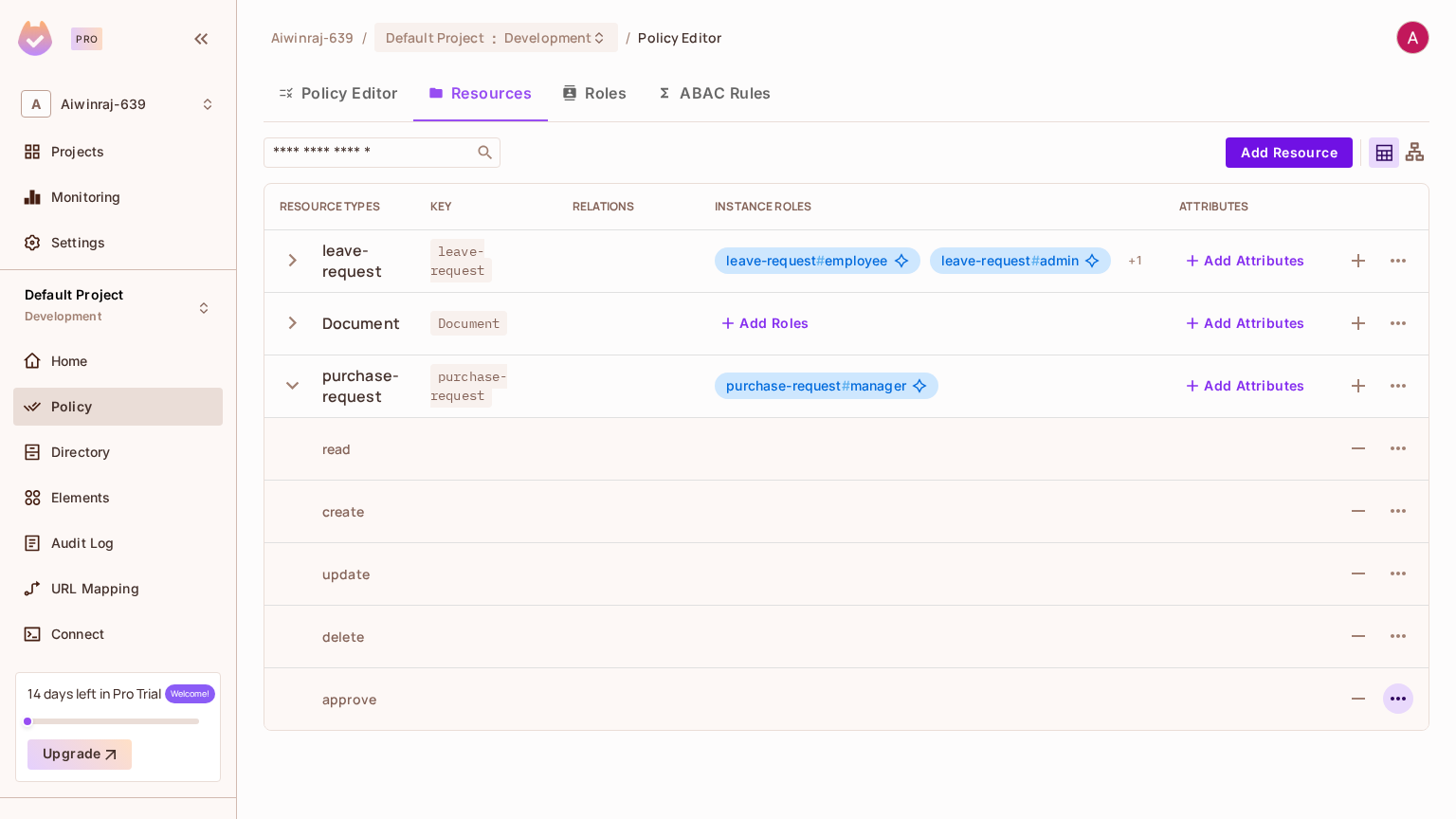
click at [1388, 694] on icon "button" at bounding box center [1398, 698] width 23 height 23
click at [1324, 698] on div "Edit Action" at bounding box center [1327, 733] width 70 height 19
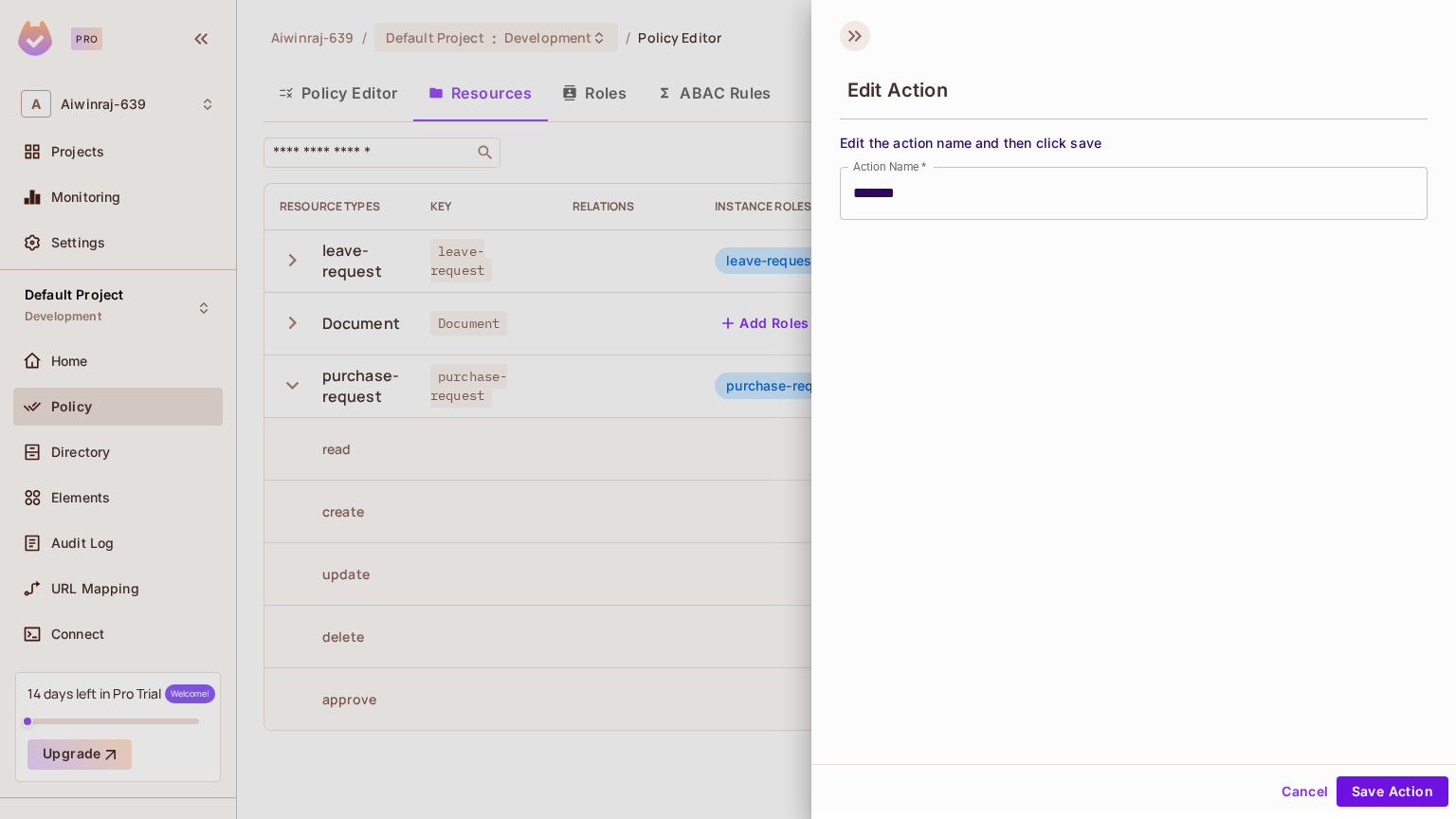
click at [863, 34] on icon at bounding box center [856, 36] width 30 height 30
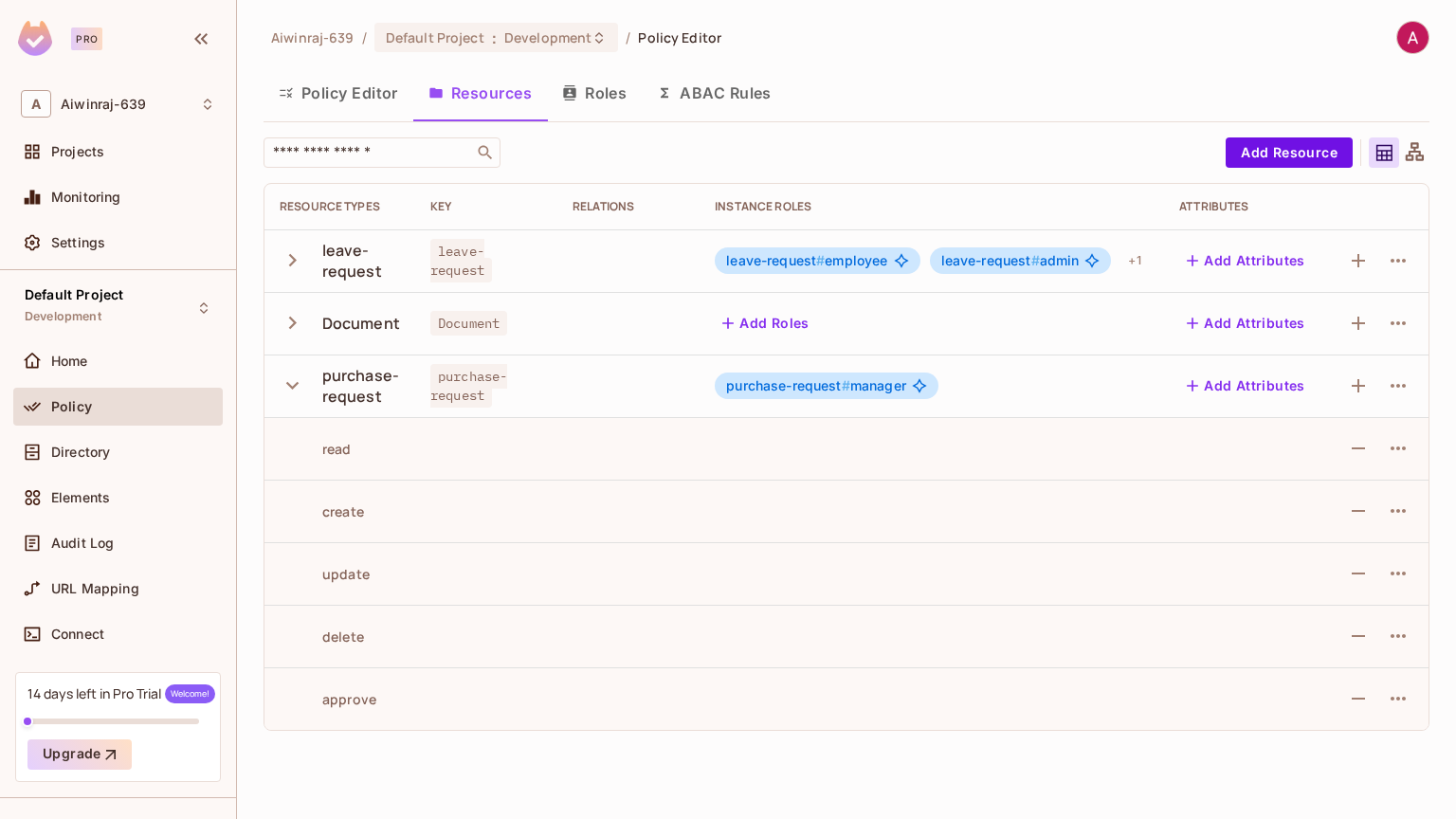
click at [368, 91] on button "Policy Editor" at bounding box center [338, 93] width 149 height 48
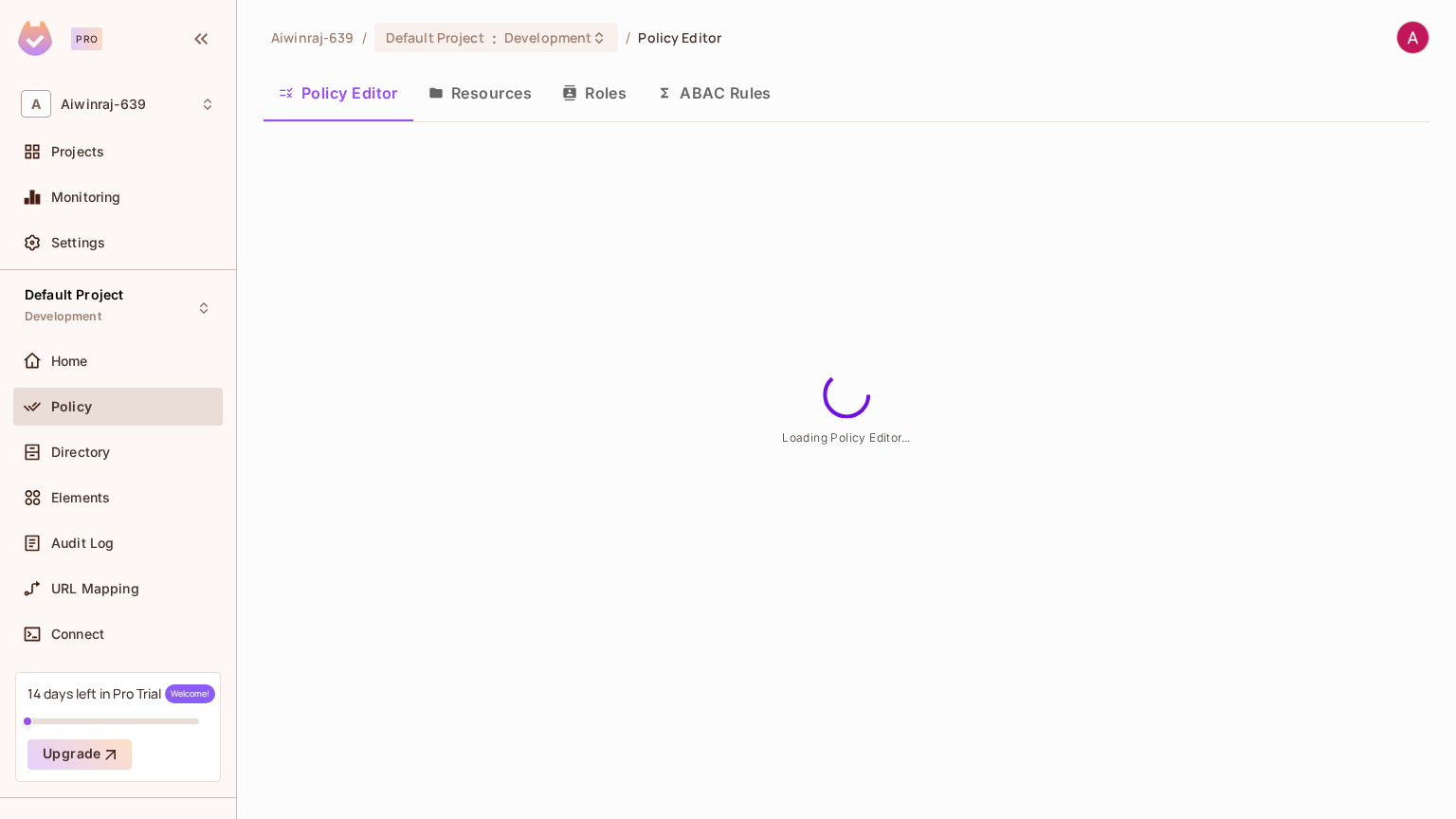
click at [368, 91] on button "Policy Editor" at bounding box center [338, 93] width 149 height 48
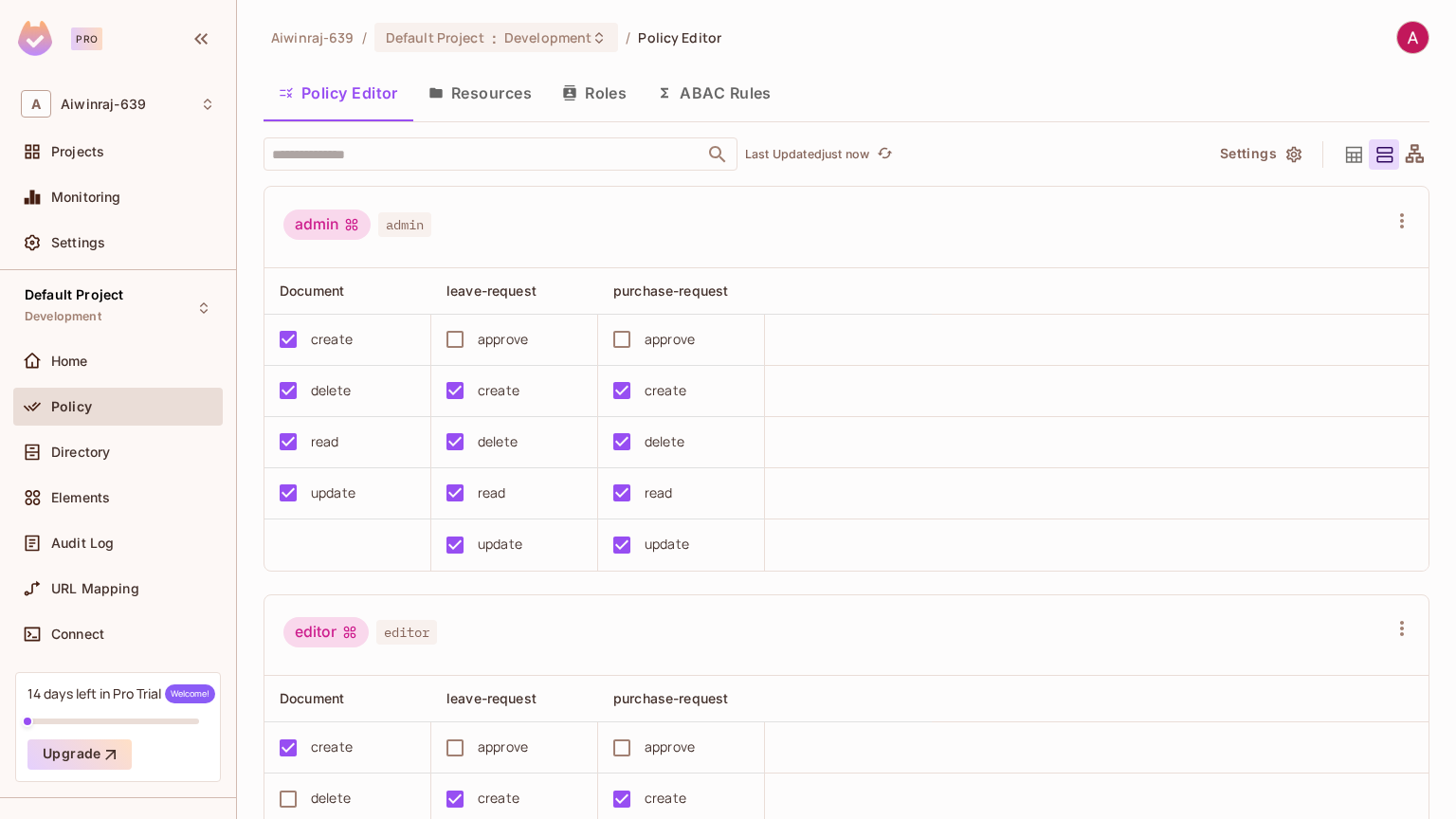
click at [492, 91] on button "Resources" at bounding box center [480, 93] width 133 height 48
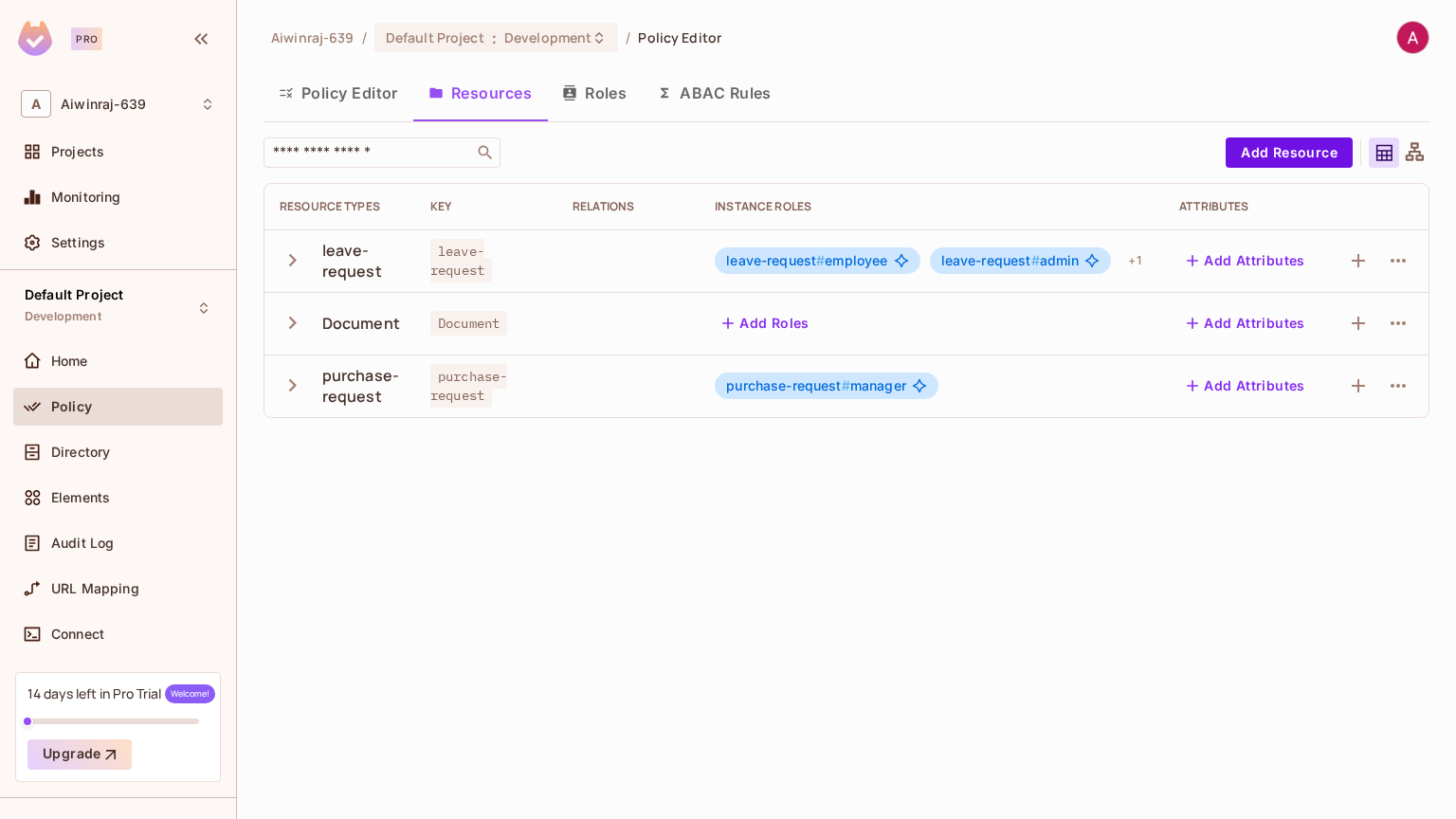
click at [603, 96] on button "Roles" at bounding box center [595, 93] width 95 height 48
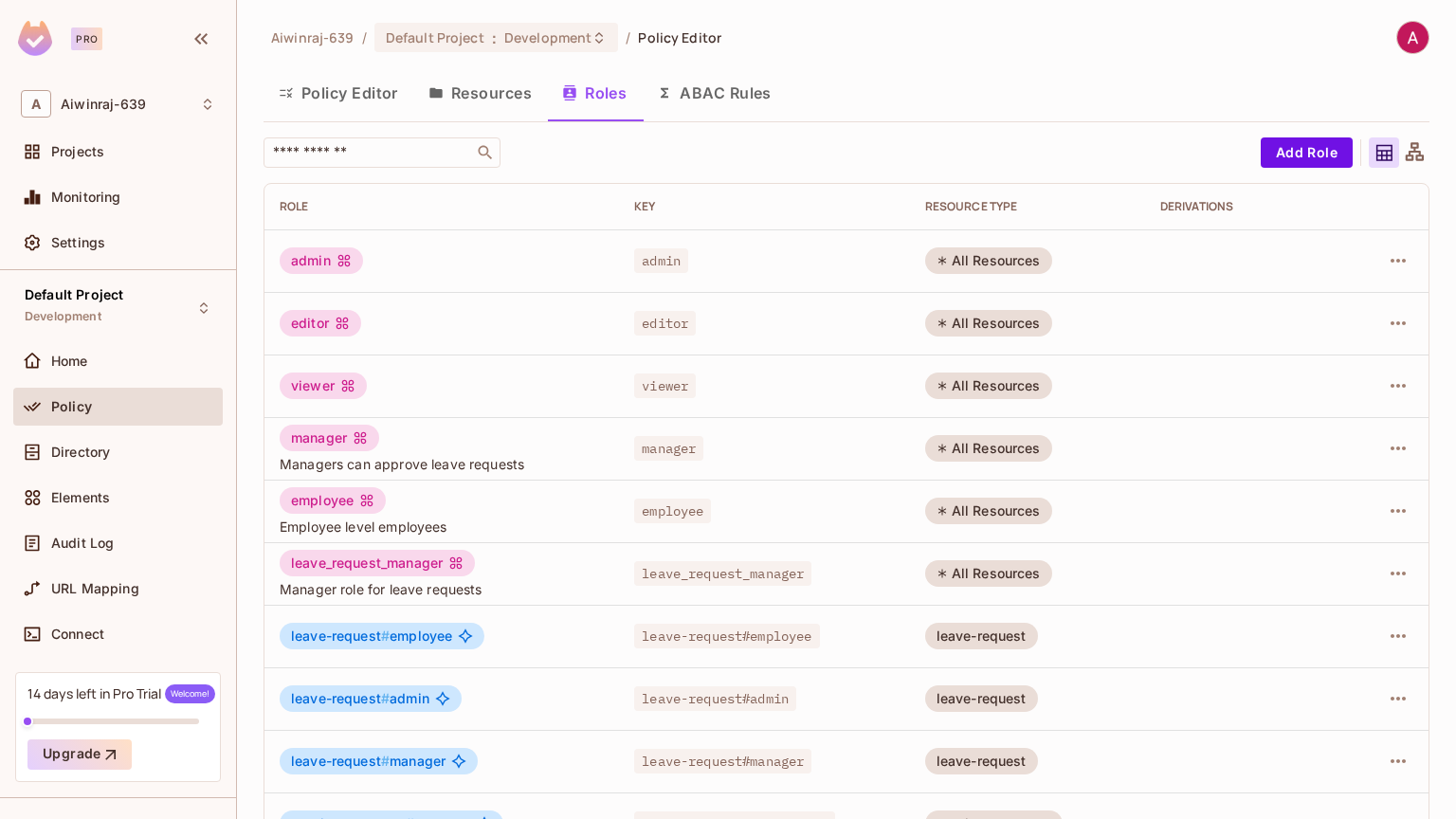
click at [702, 82] on button "ABAC Rules" at bounding box center [714, 93] width 145 height 48
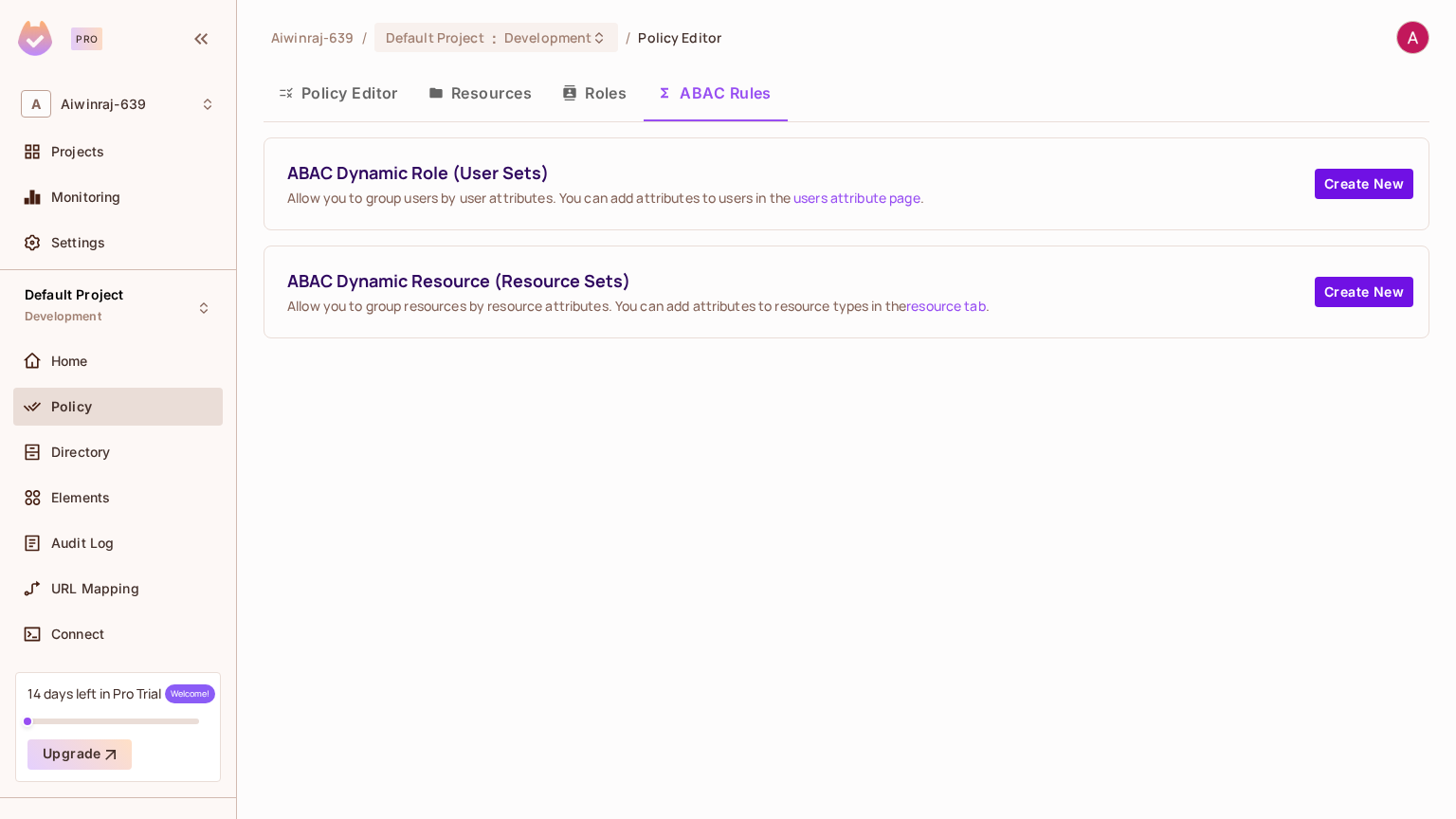
click at [482, 96] on button "Resources" at bounding box center [480, 93] width 133 height 48
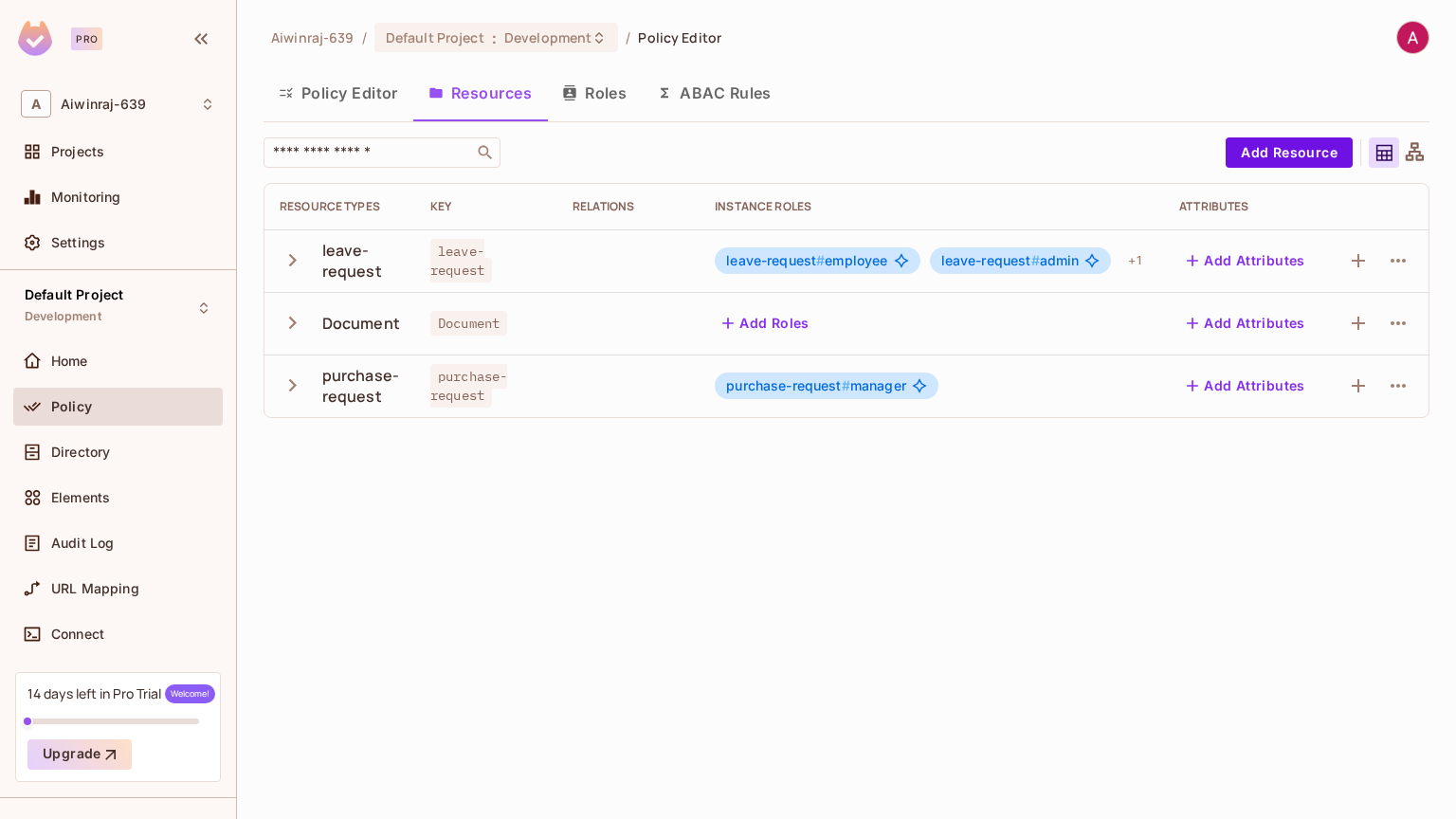
click at [606, 88] on button "Roles" at bounding box center [595, 93] width 95 height 48
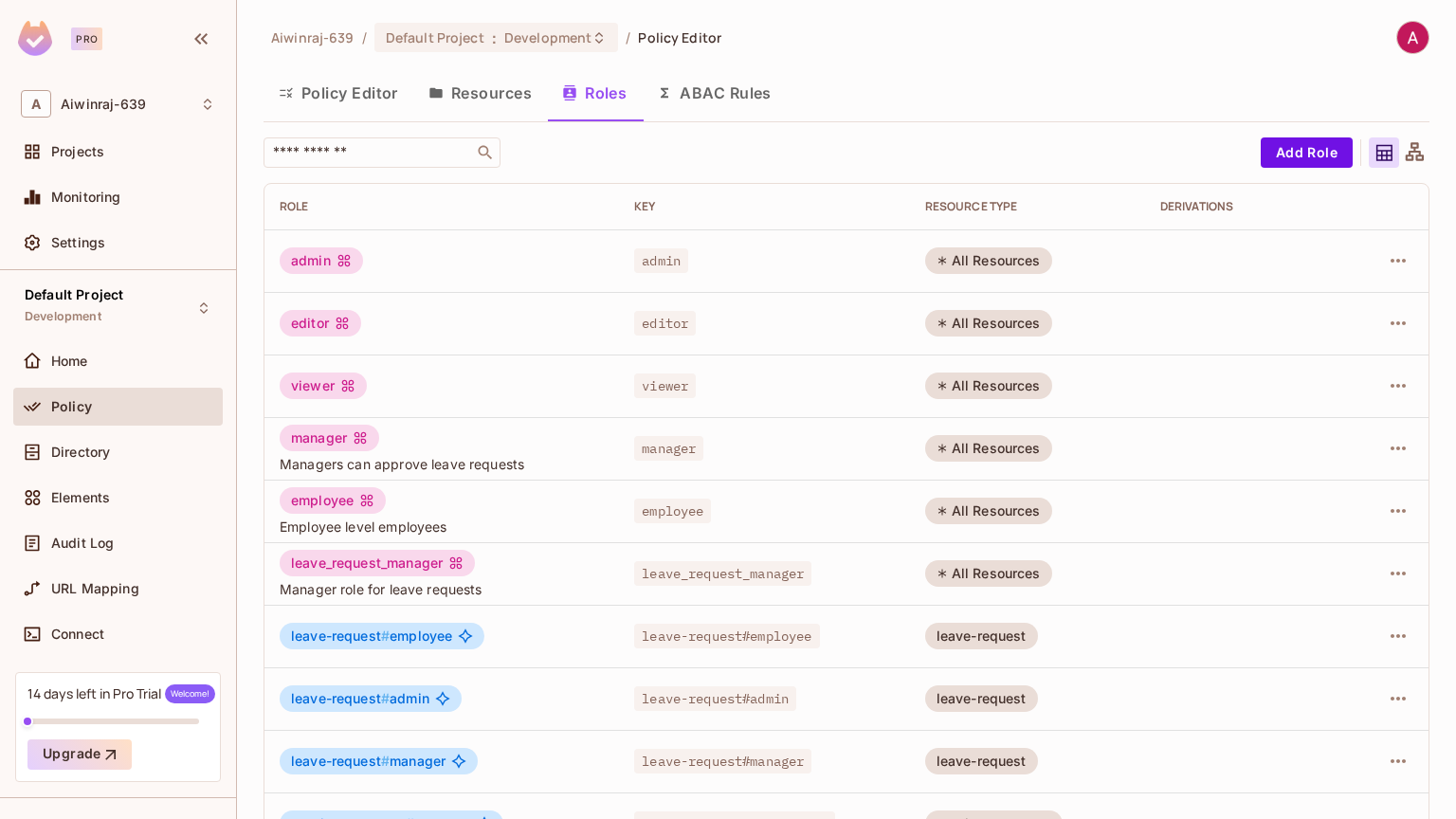
scroll to position [51, 0]
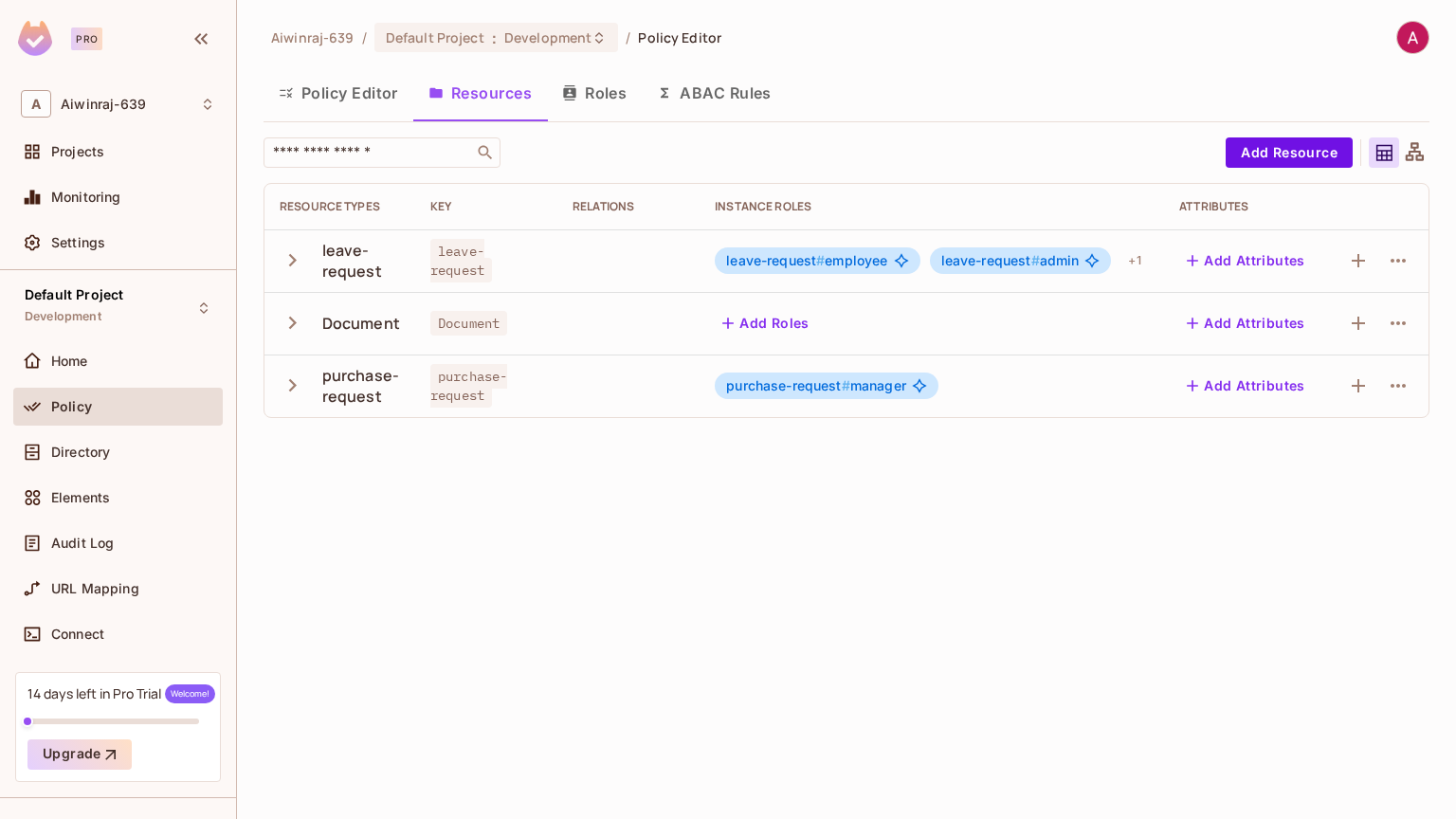
click at [330, 99] on button "Policy Editor" at bounding box center [338, 93] width 149 height 48
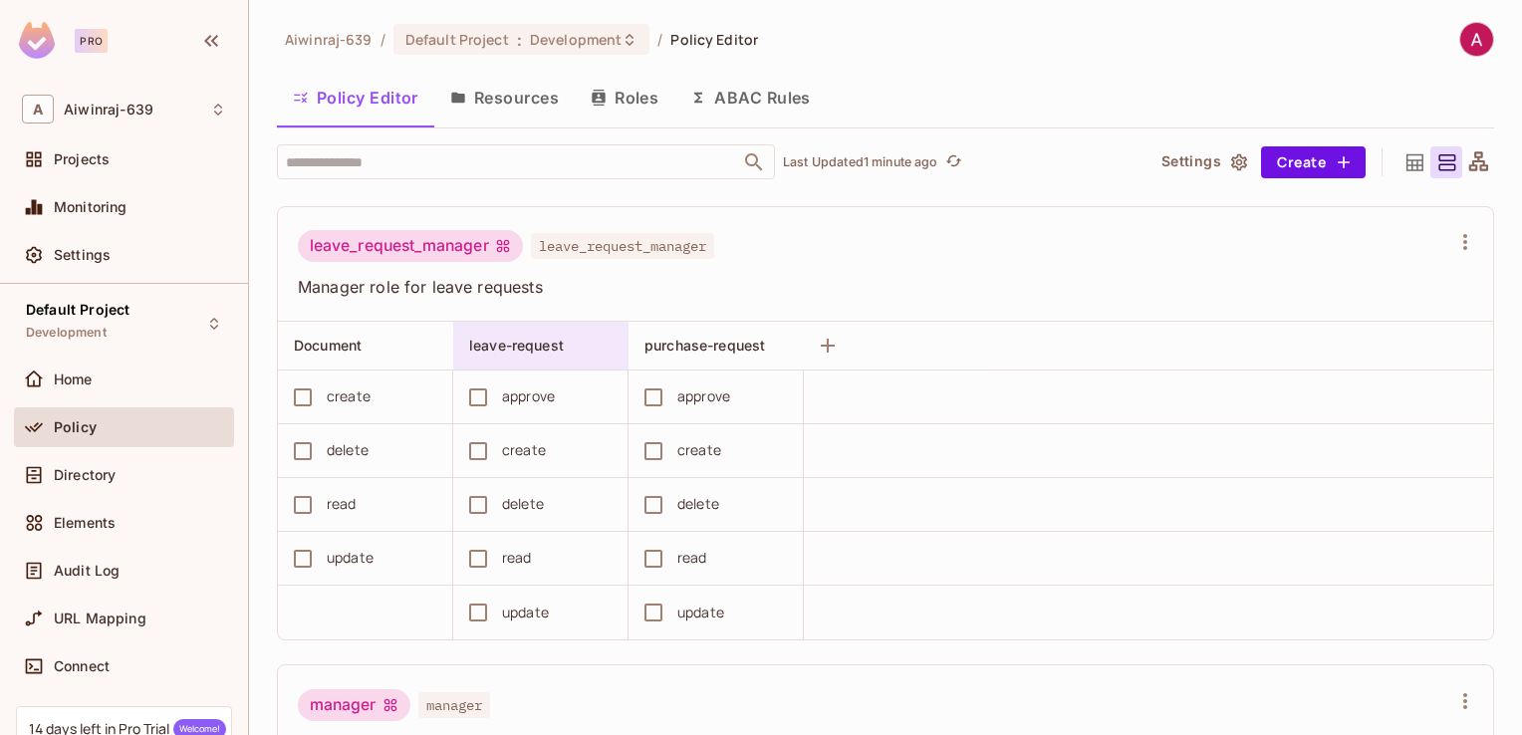
scroll to position [1403, 0]
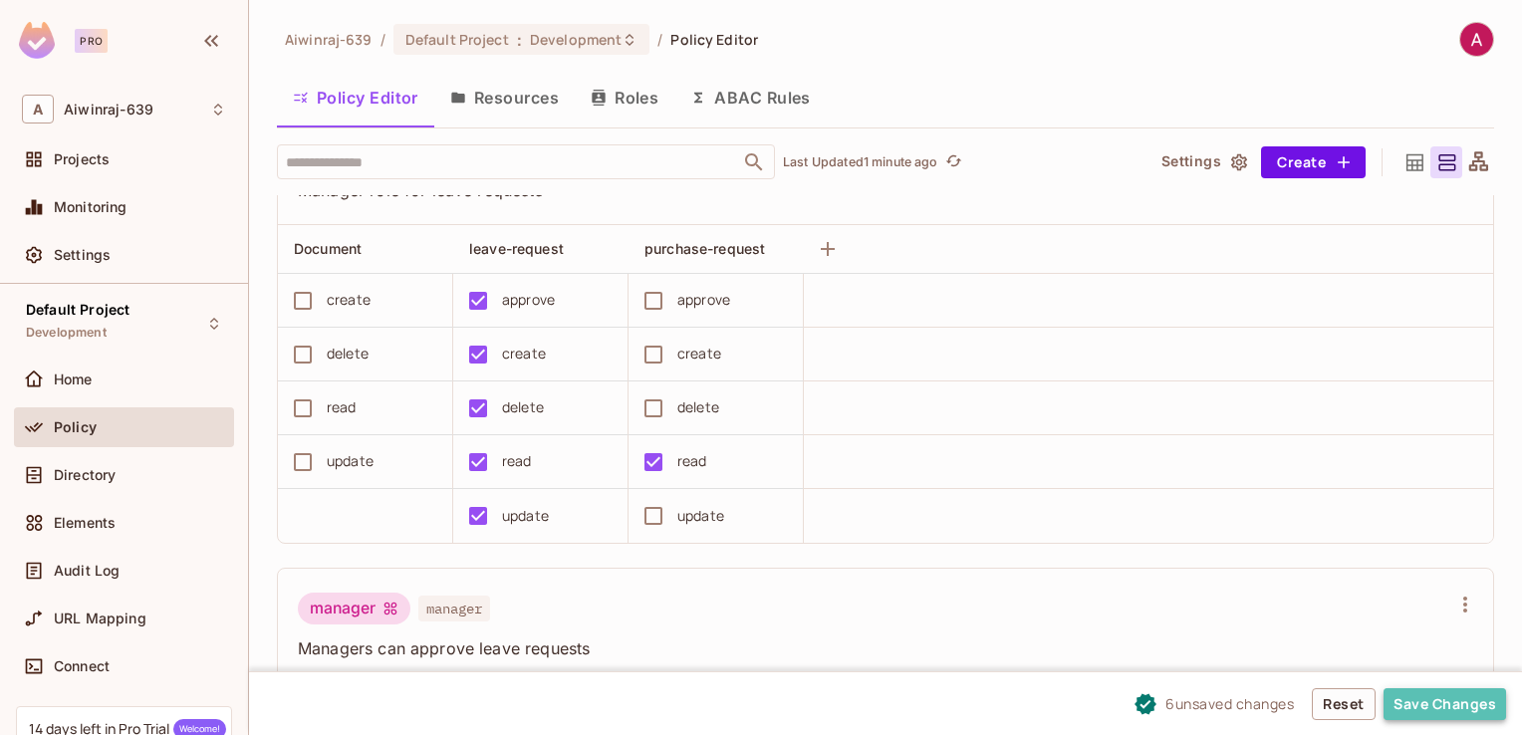
click at [1434, 701] on button "Save Changes" at bounding box center [1445, 704] width 123 height 32
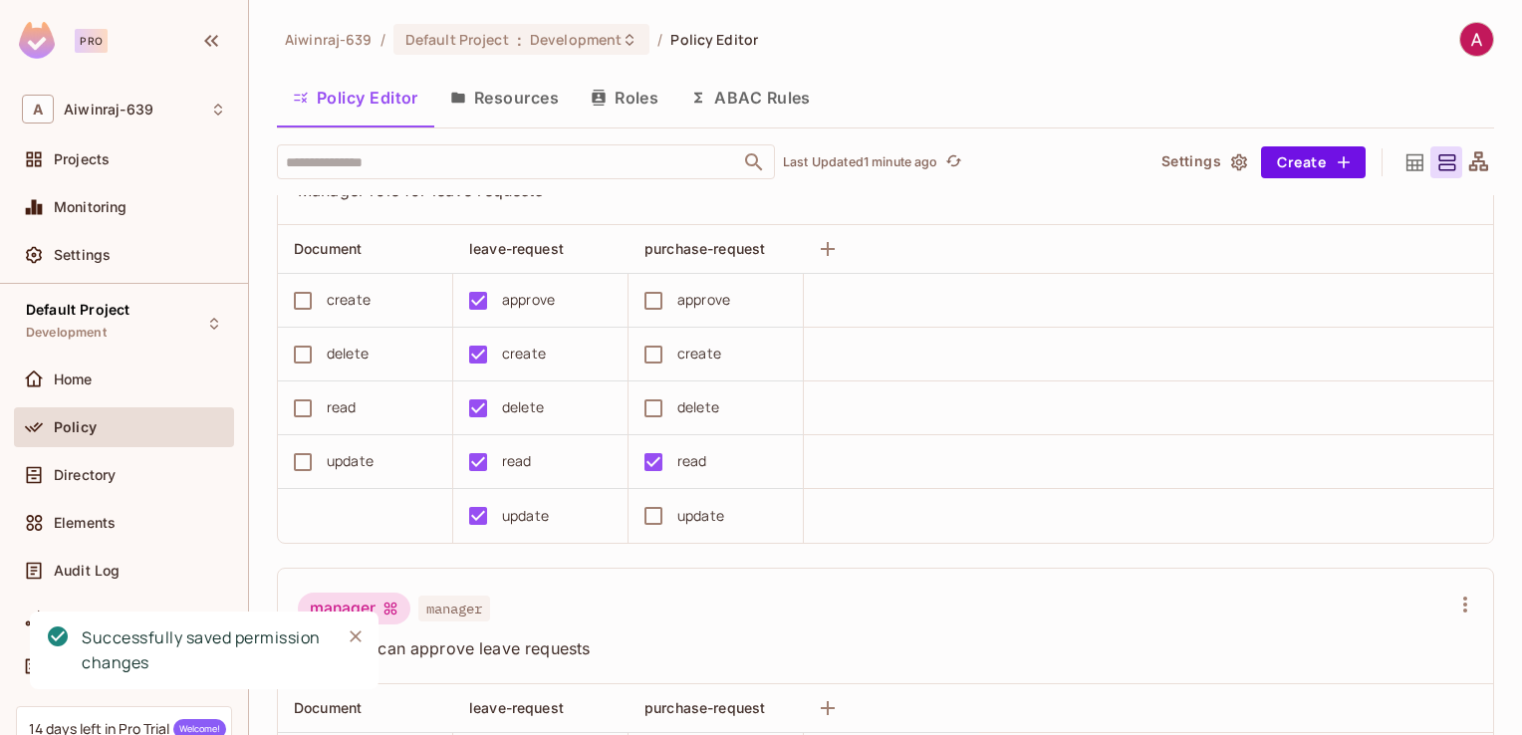
click at [354, 637] on icon "Close" at bounding box center [356, 637] width 20 height 20
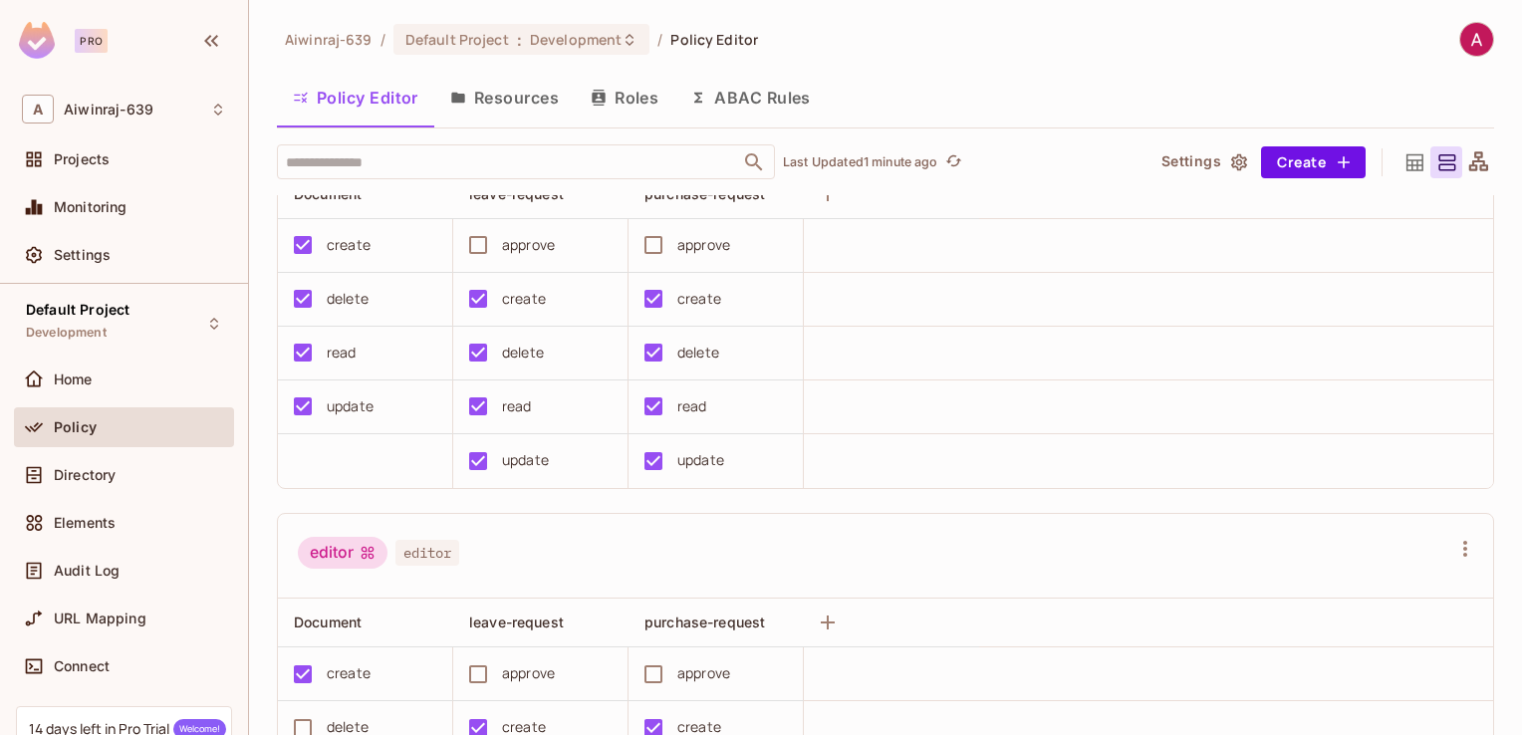
scroll to position [7, 0]
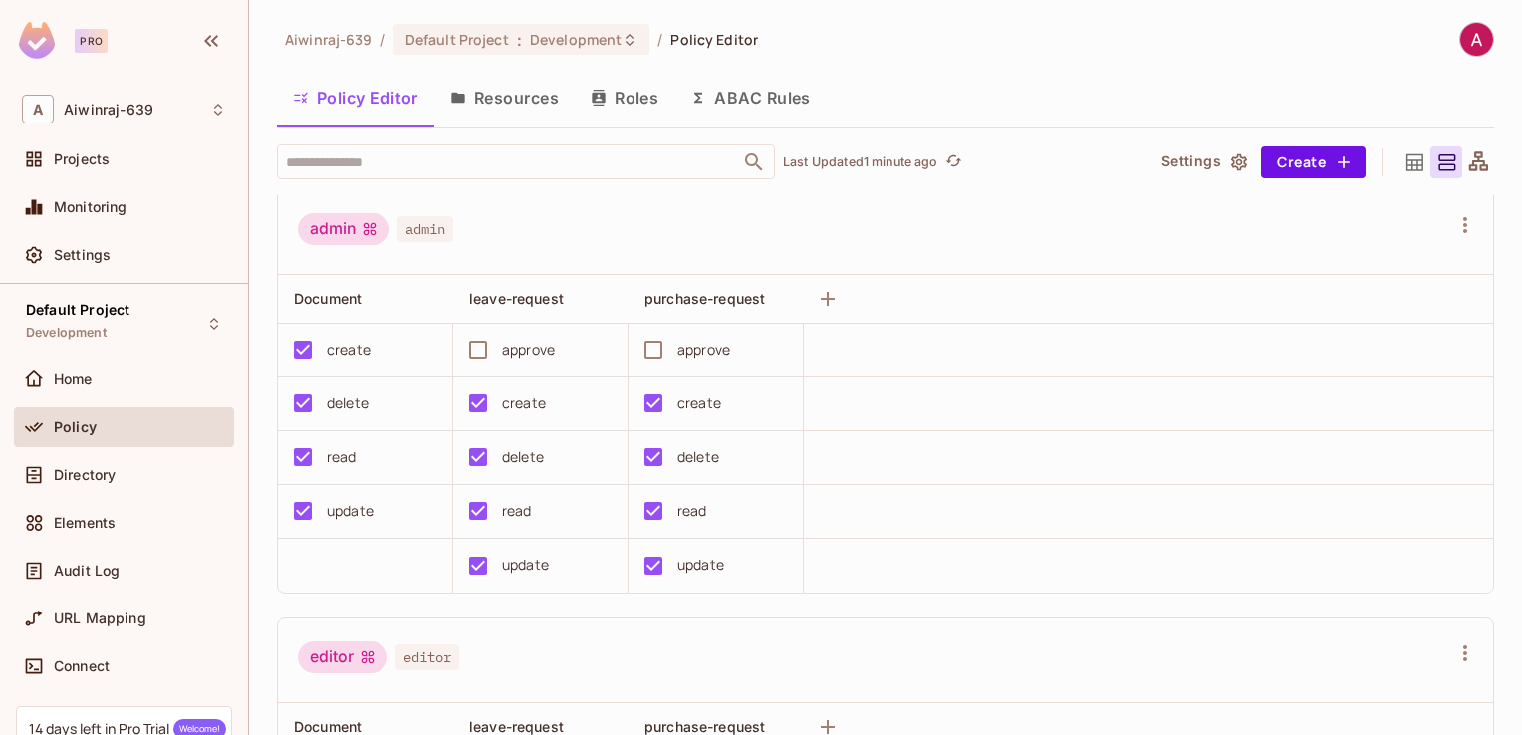
click at [602, 79] on button "Roles" at bounding box center [625, 98] width 100 height 50
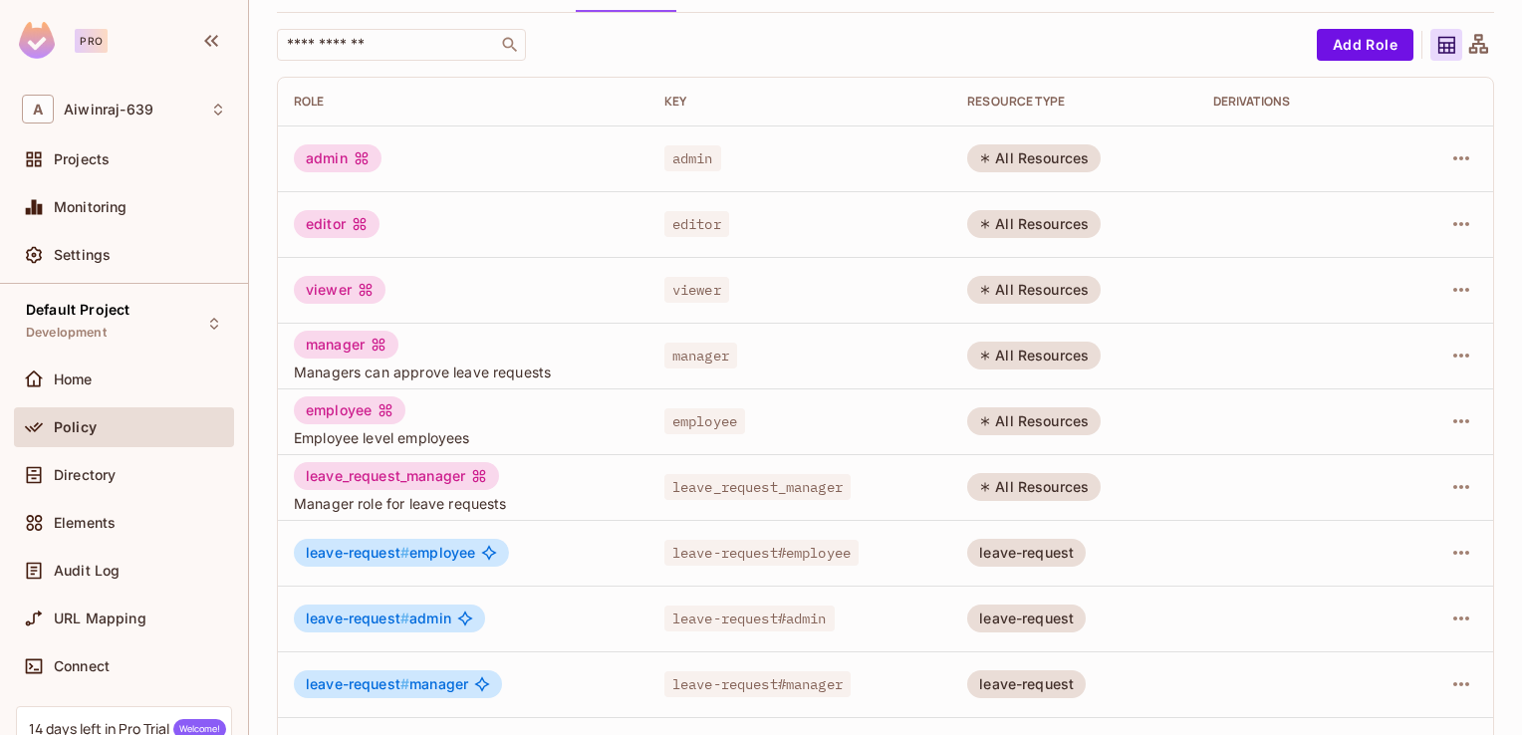
scroll to position [179, 0]
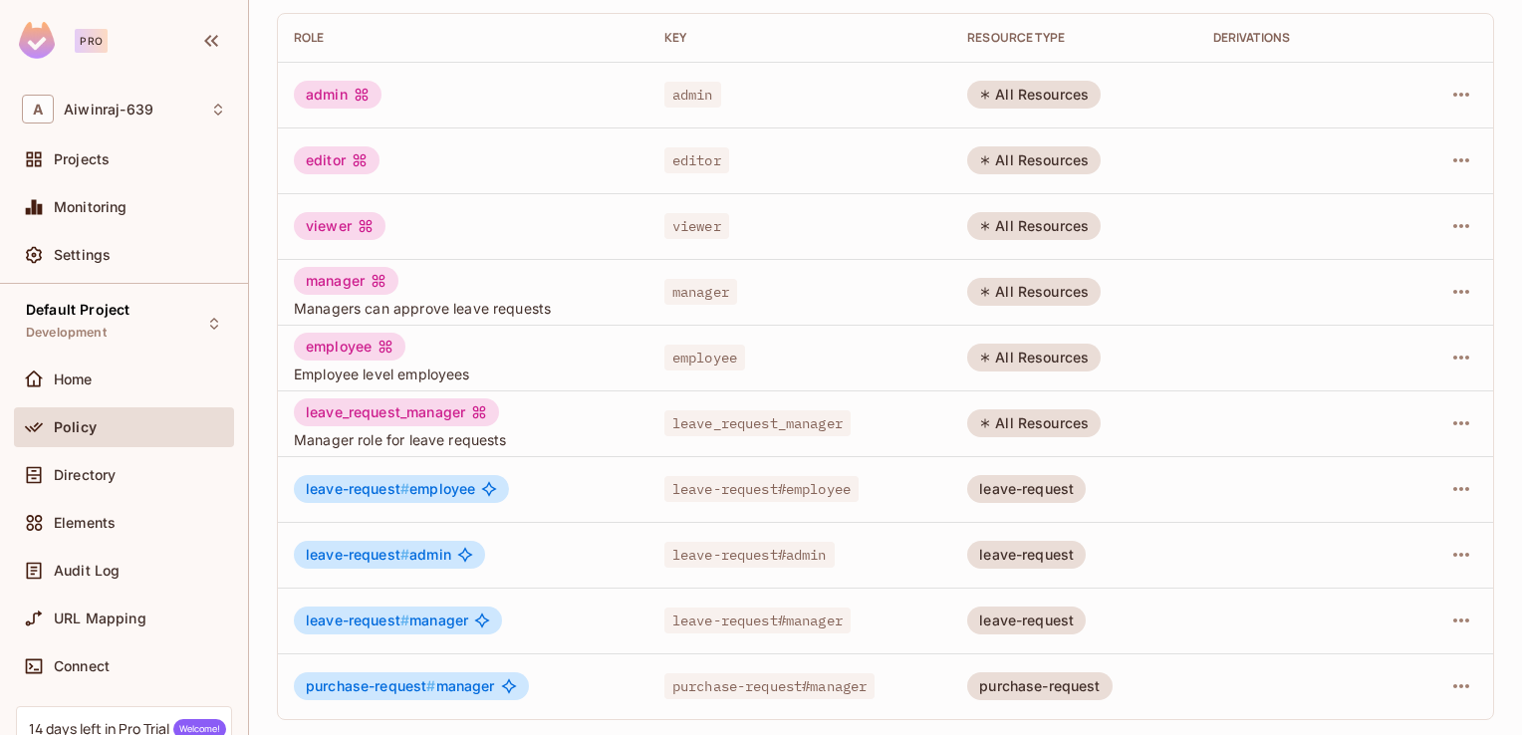
click at [411, 487] on span "leave-request # employee" at bounding box center [390, 489] width 169 height 16
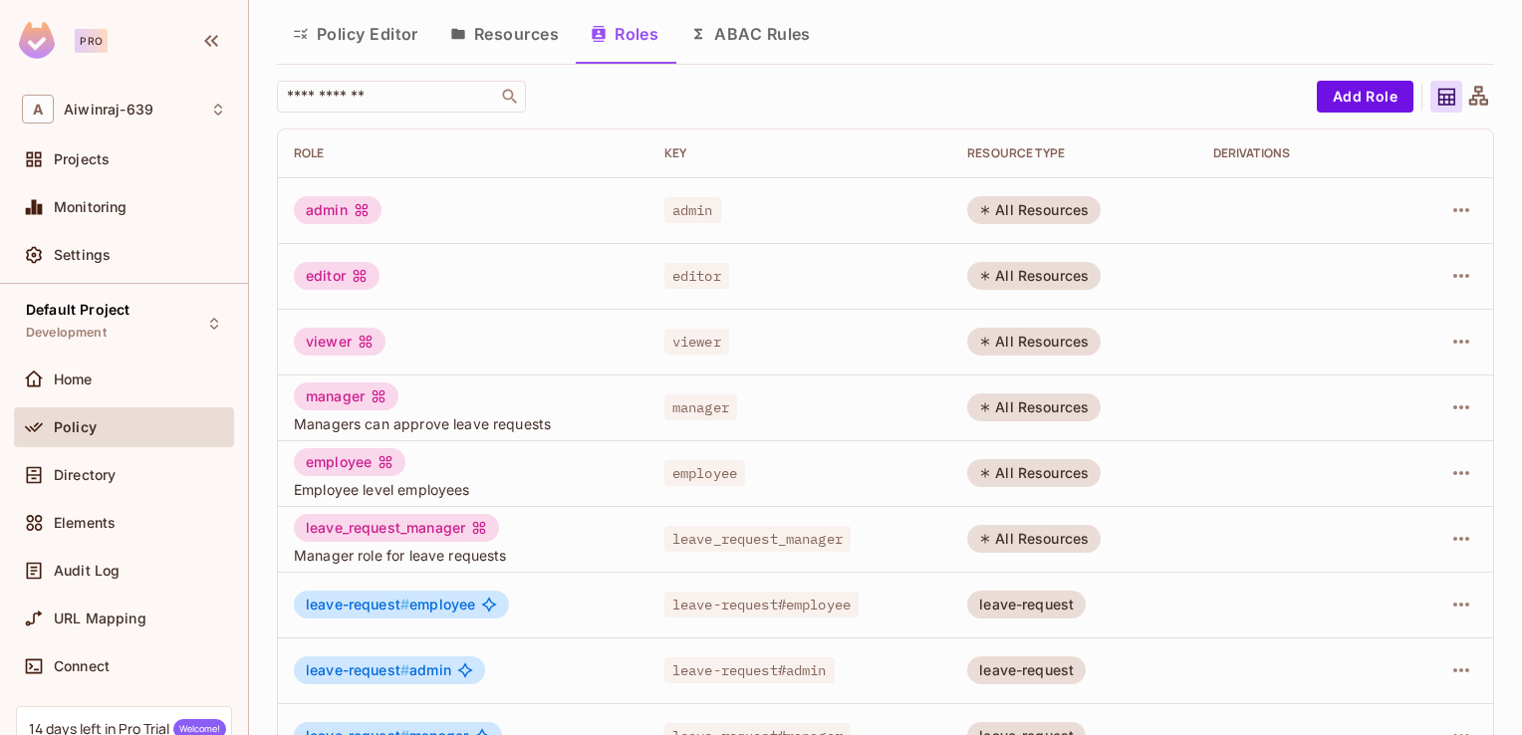
scroll to position [0, 0]
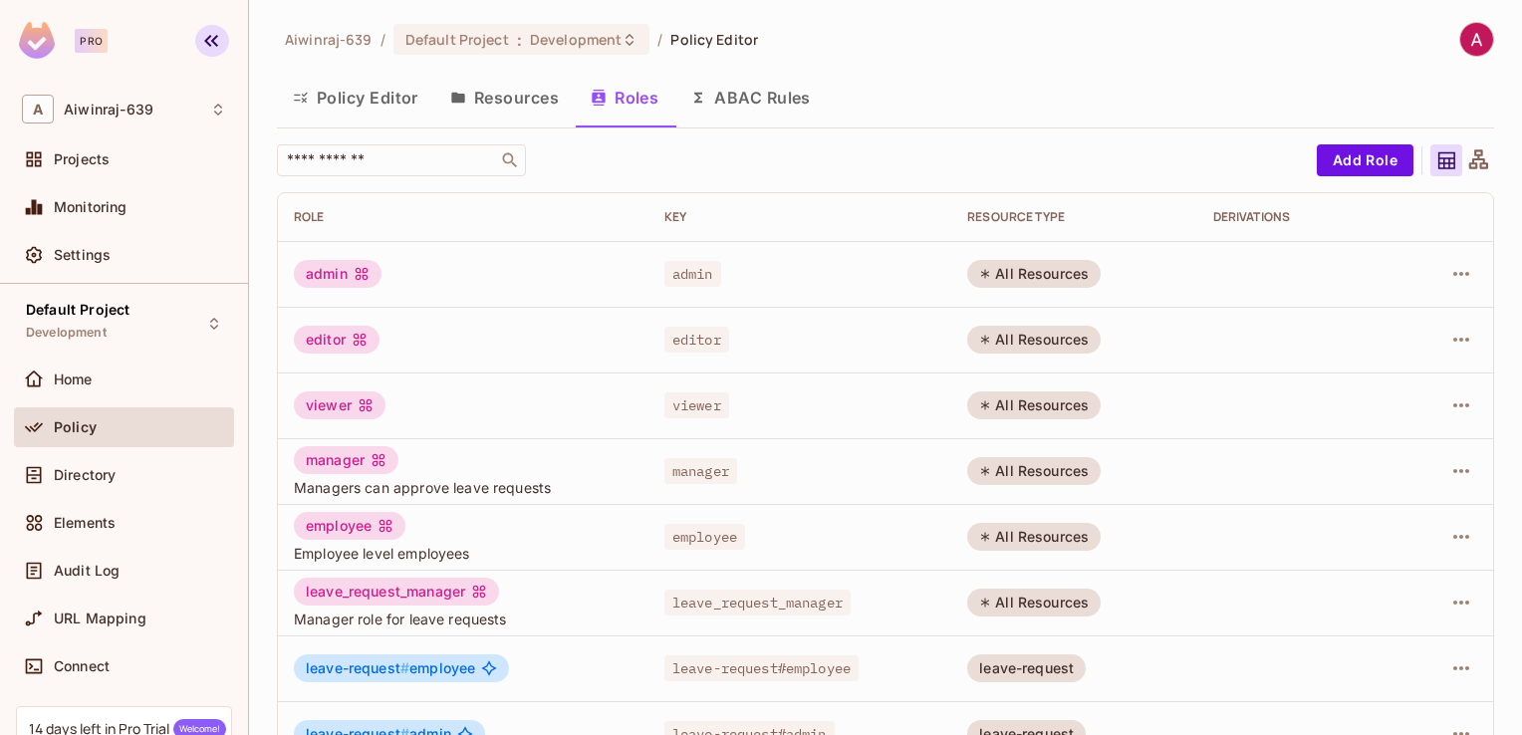
click at [212, 42] on icon "button" at bounding box center [211, 41] width 14 height 12
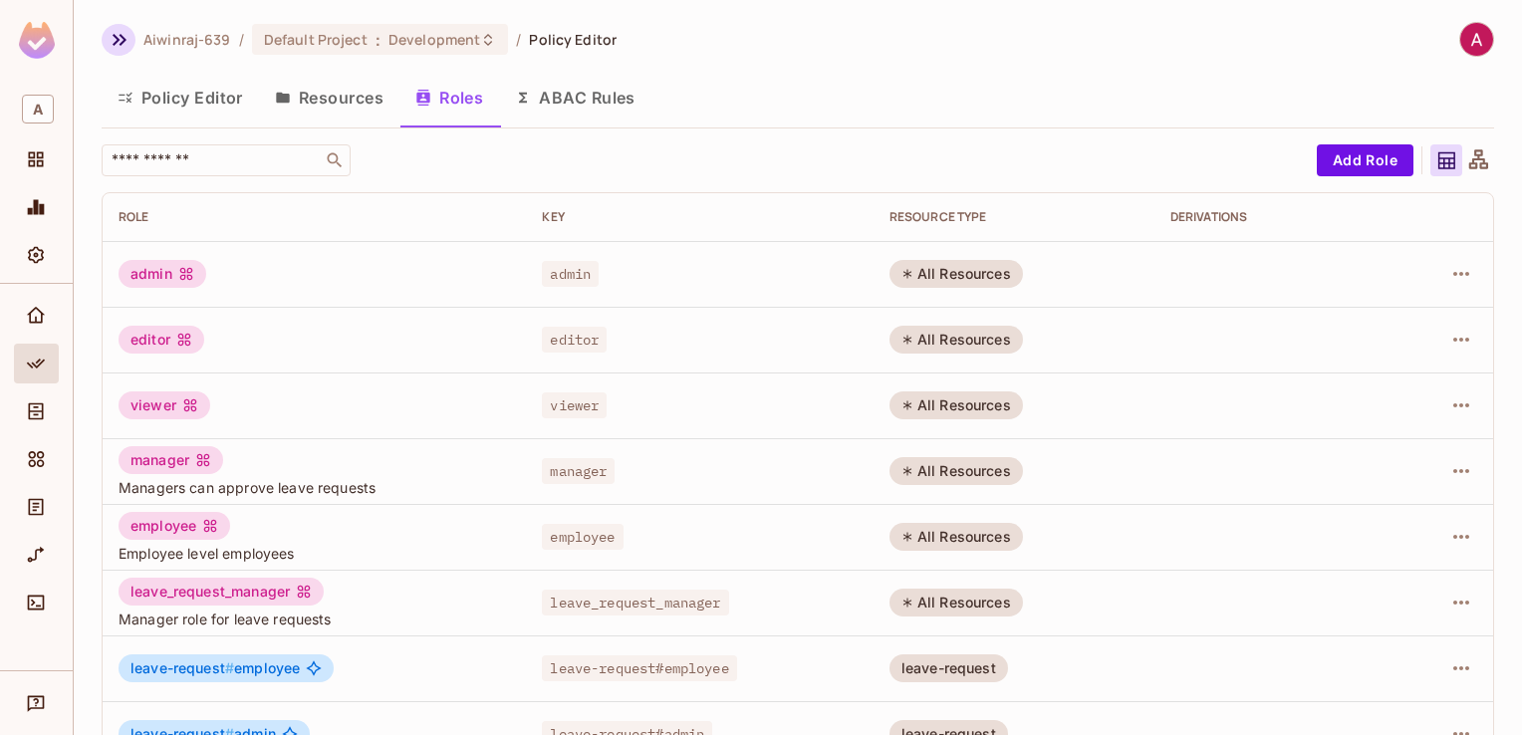
click at [121, 40] on icon "button" at bounding box center [120, 40] width 24 height 24
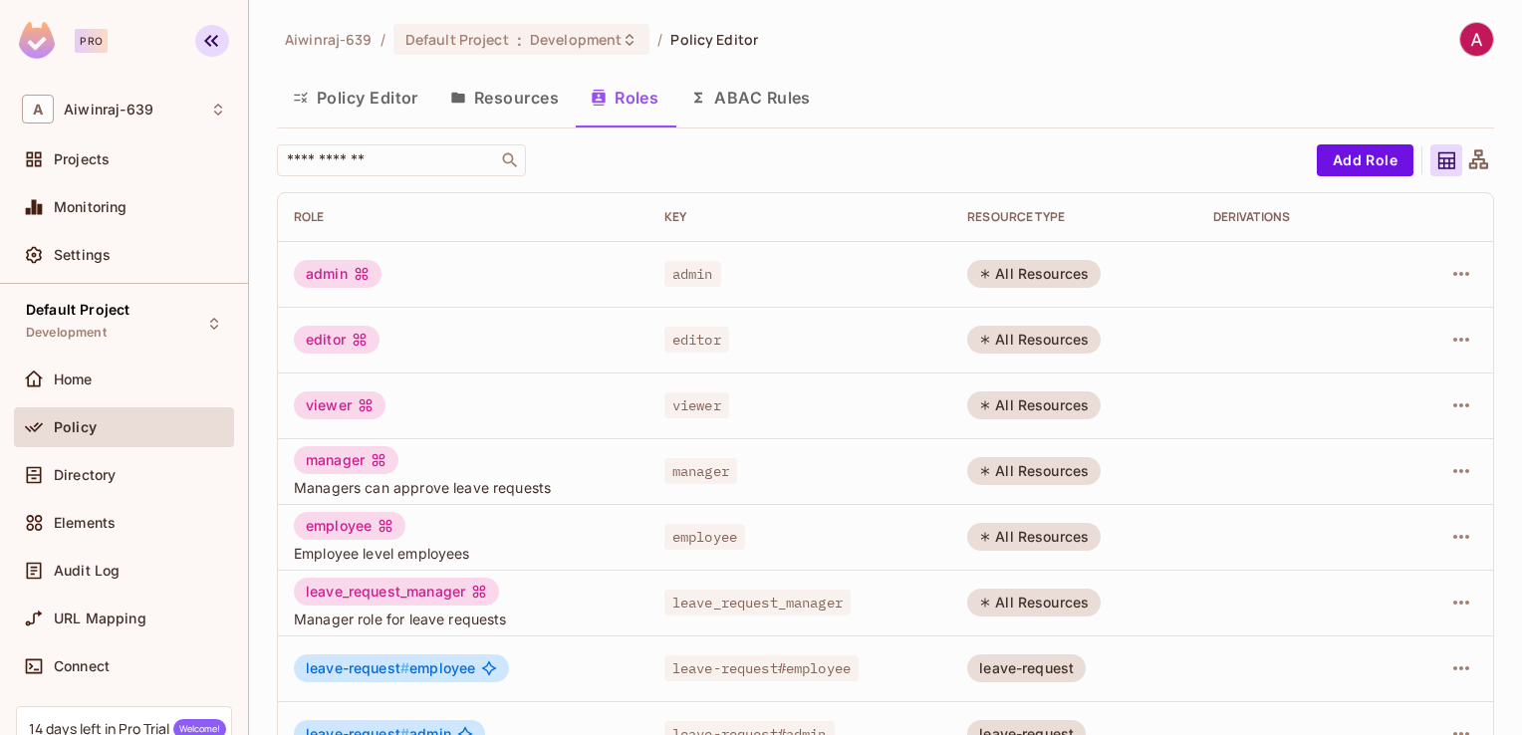
click at [198, 38] on button "button" at bounding box center [212, 41] width 34 height 32
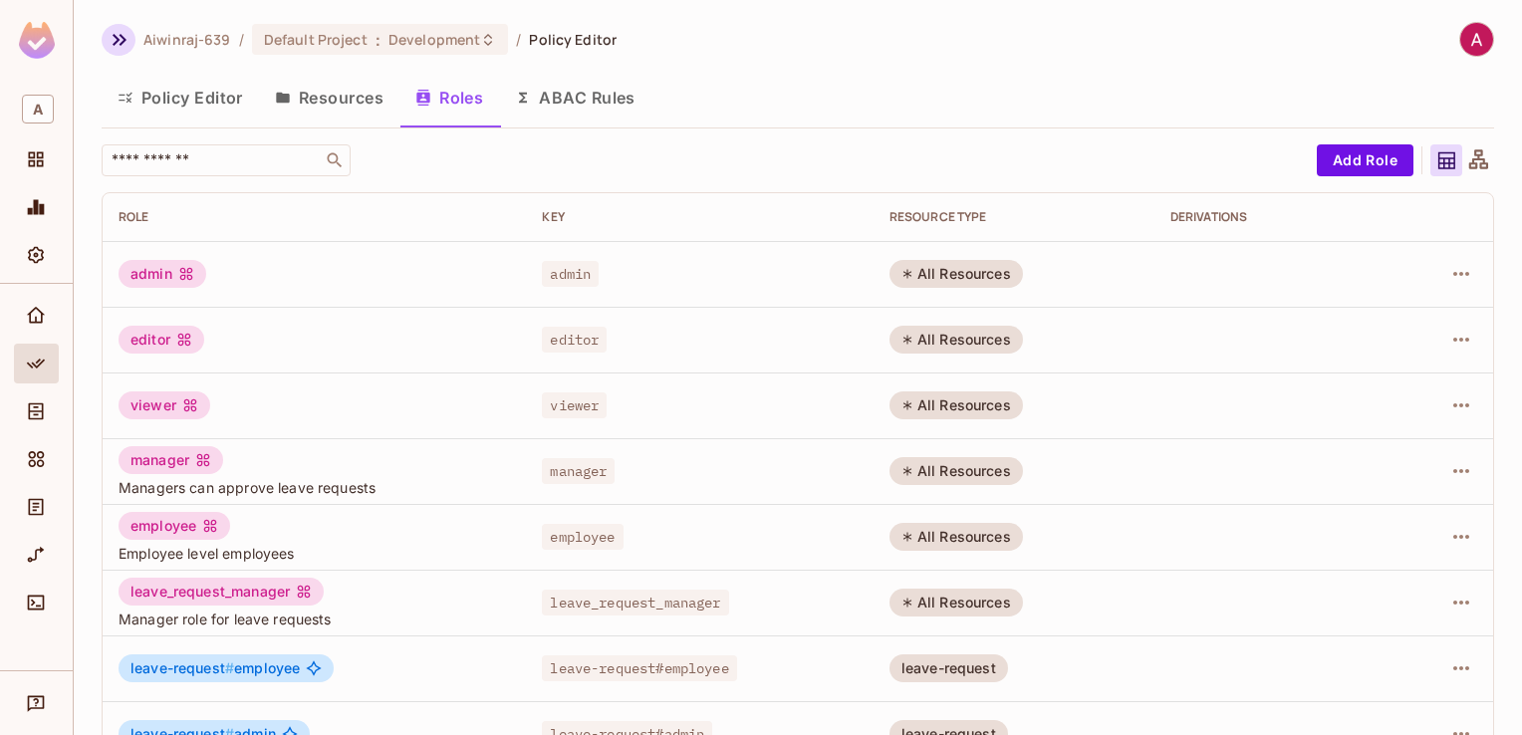
click at [127, 28] on icon "button" at bounding box center [120, 40] width 24 height 24
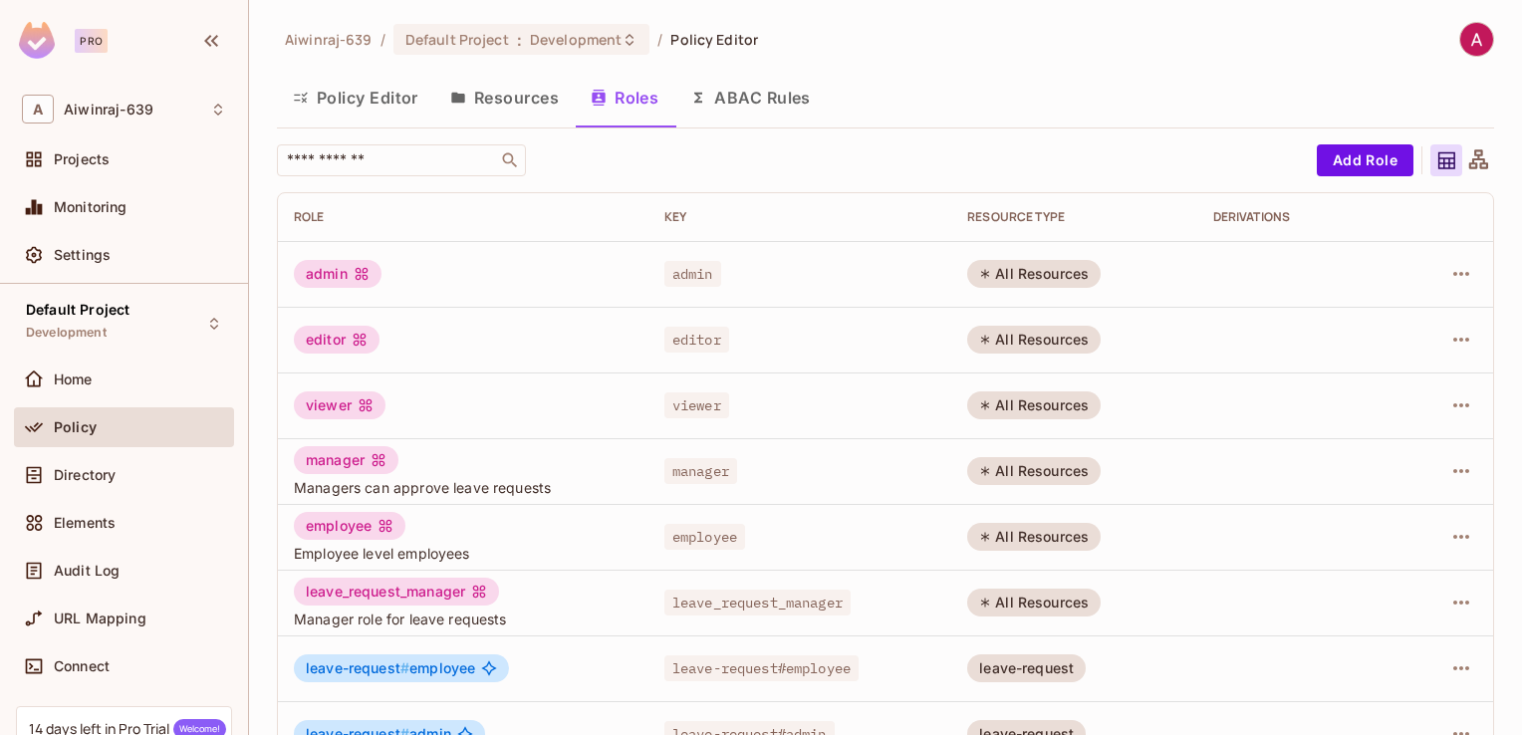
click at [210, 58] on div "Pro" at bounding box center [124, 43] width 248 height 87
click at [210, 48] on icon "button" at bounding box center [211, 41] width 24 height 24
